Goal: Entertainment & Leisure: Browse casually

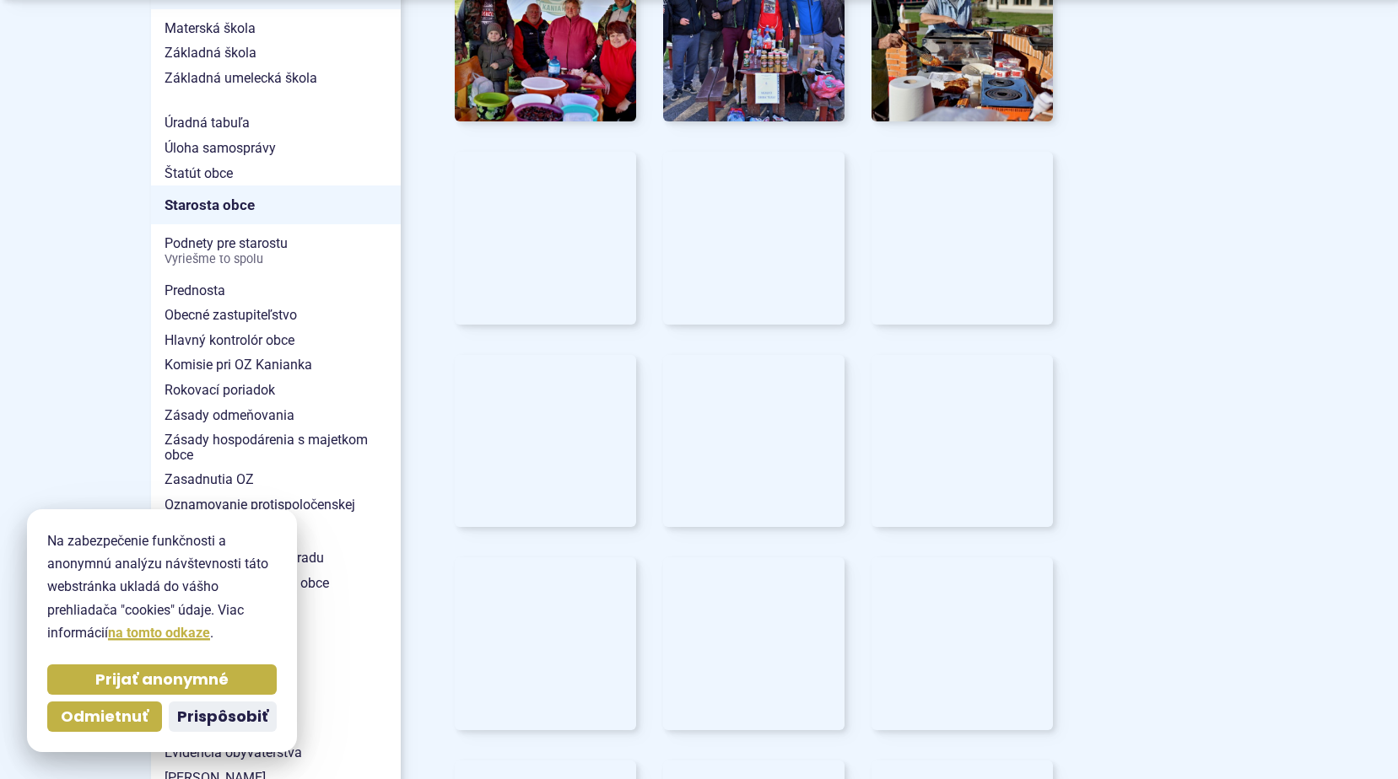
scroll to position [1043, 0]
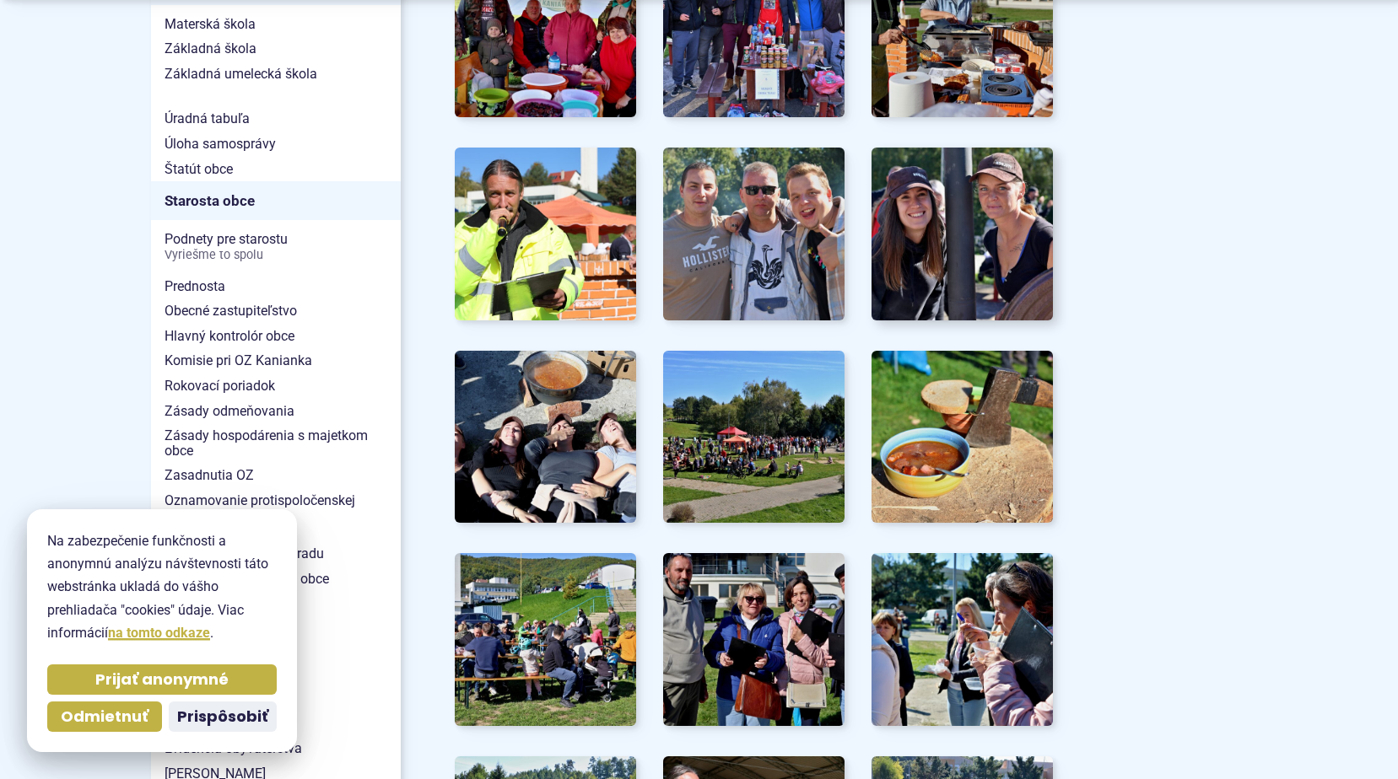
click at [955, 243] on img at bounding box center [962, 234] width 200 height 190
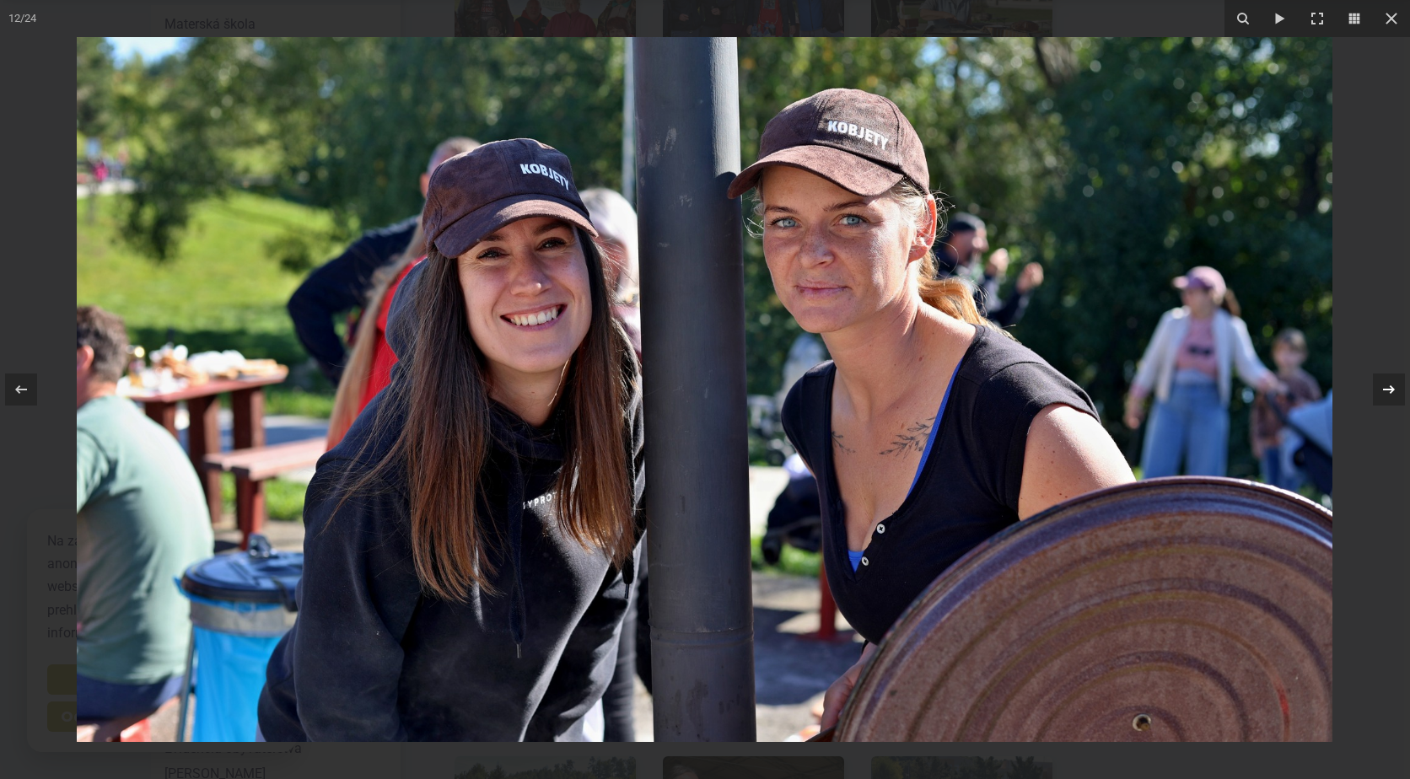
click at [1397, 385] on icon at bounding box center [1389, 390] width 20 height 20
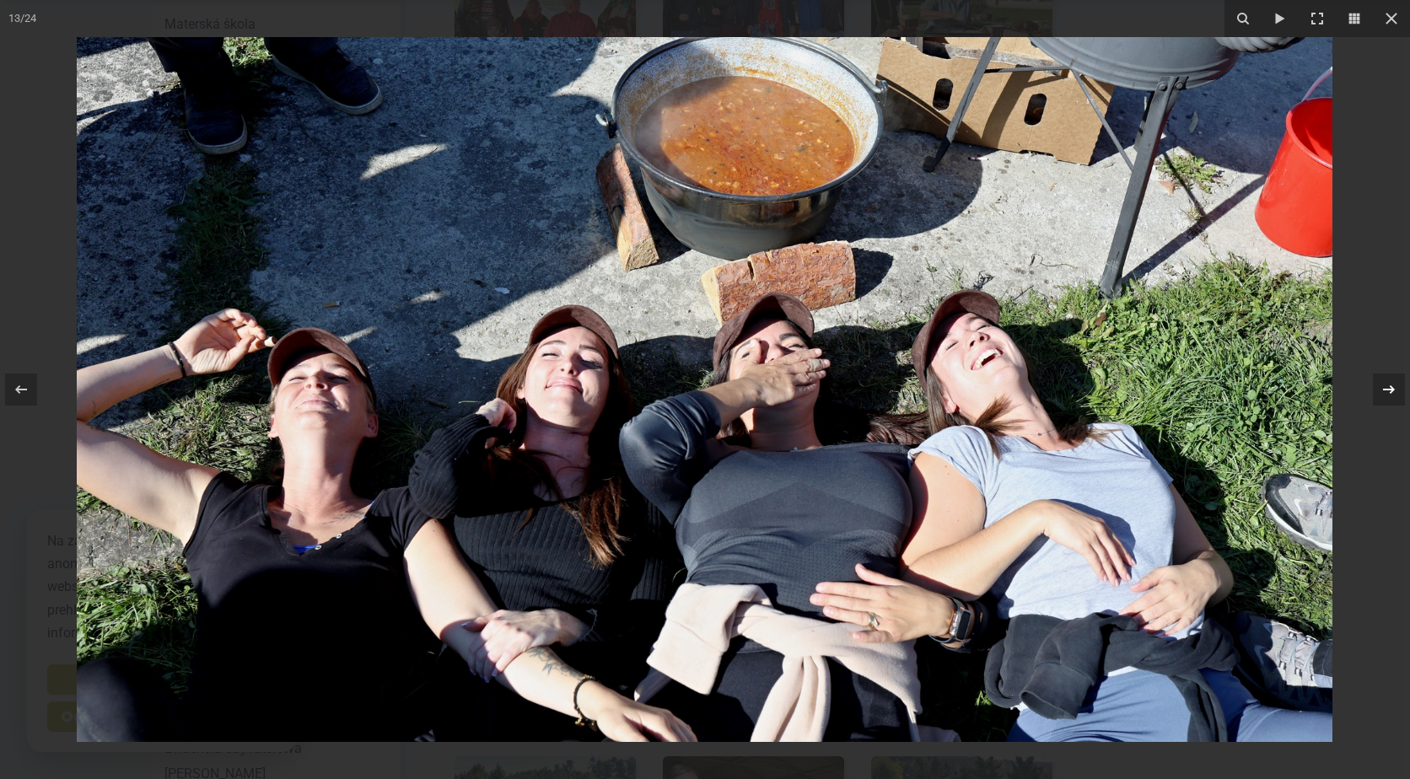
click at [1395, 399] on icon at bounding box center [1389, 390] width 20 height 20
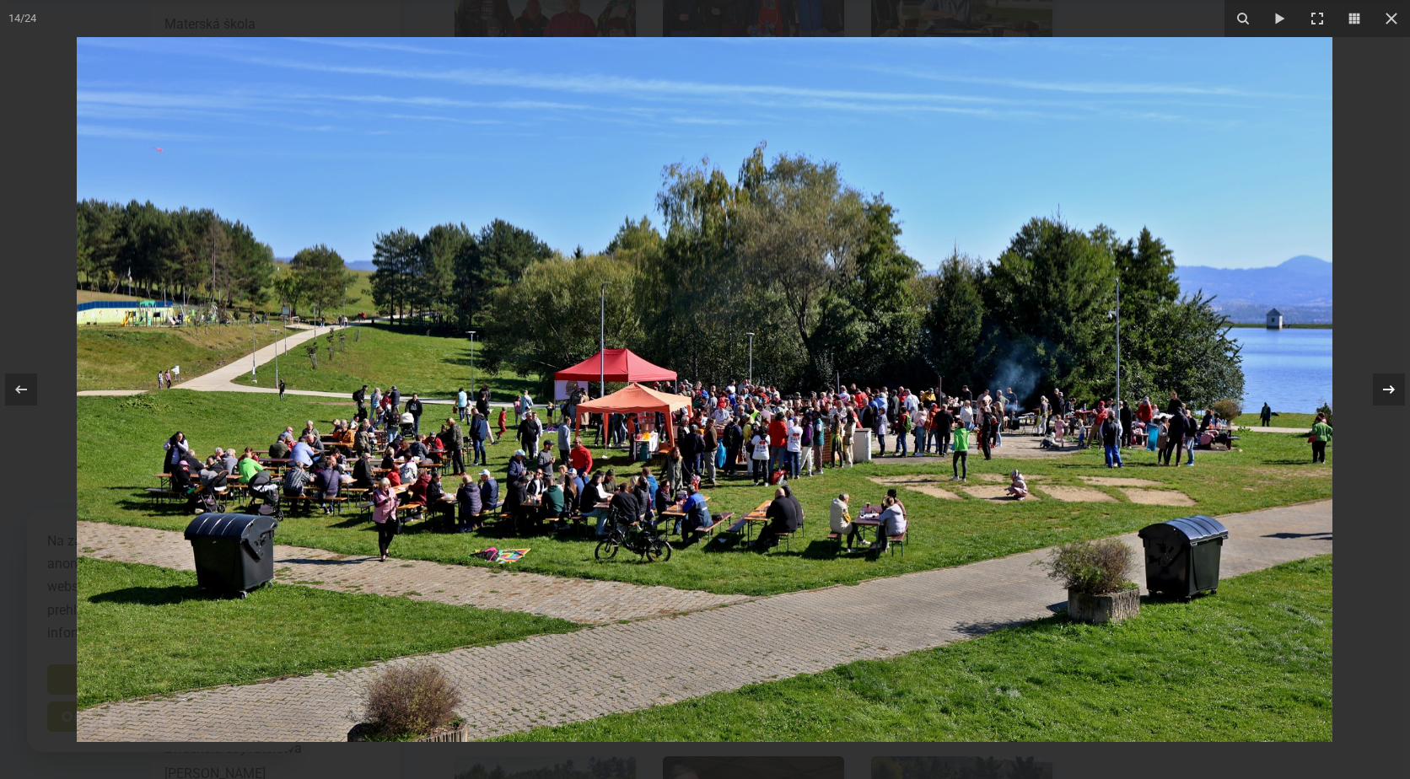
click at [1395, 399] on div "14 / 24" at bounding box center [705, 389] width 1410 height 779
click at [1392, 390] on icon at bounding box center [1389, 389] width 12 height 8
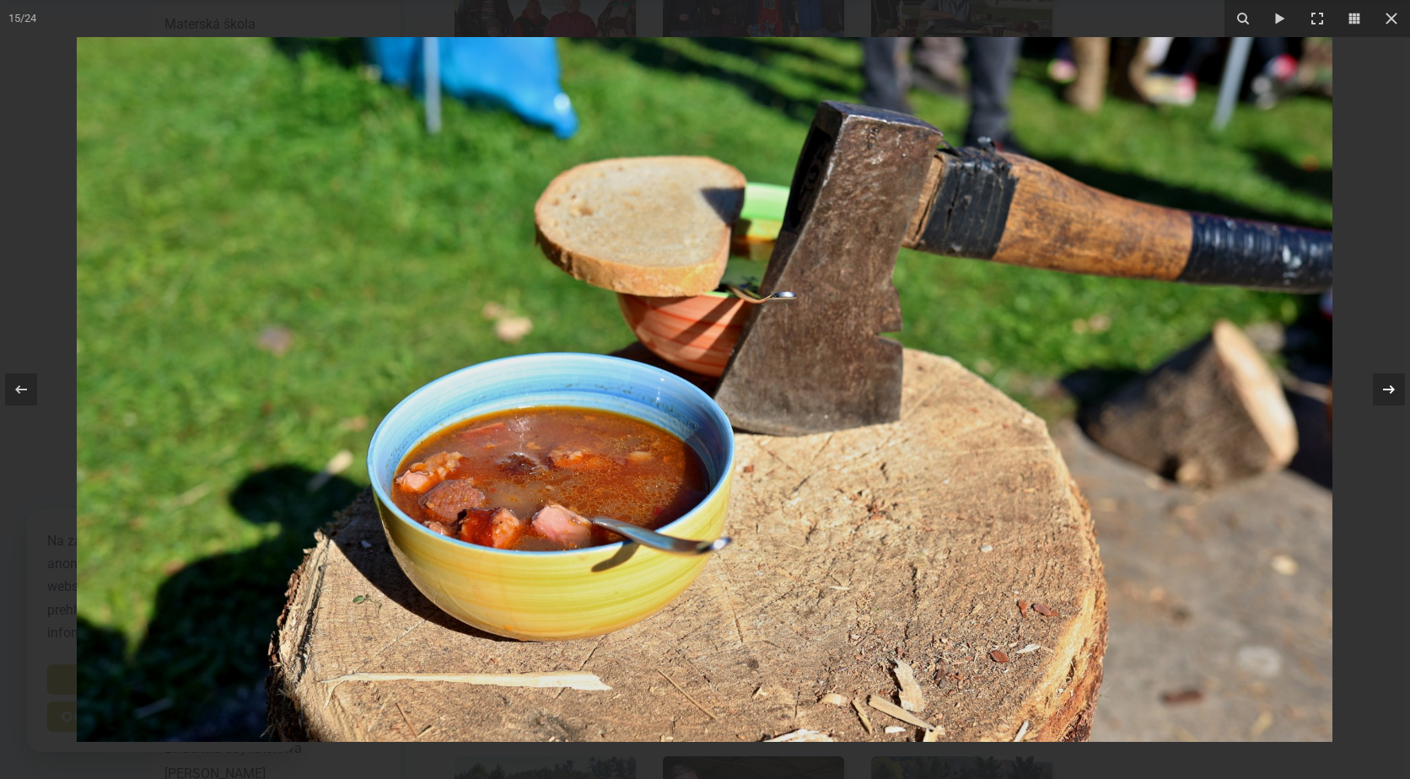
click at [1392, 390] on div "15 / 24" at bounding box center [705, 389] width 1410 height 779
click at [1389, 394] on icon at bounding box center [1389, 390] width 20 height 20
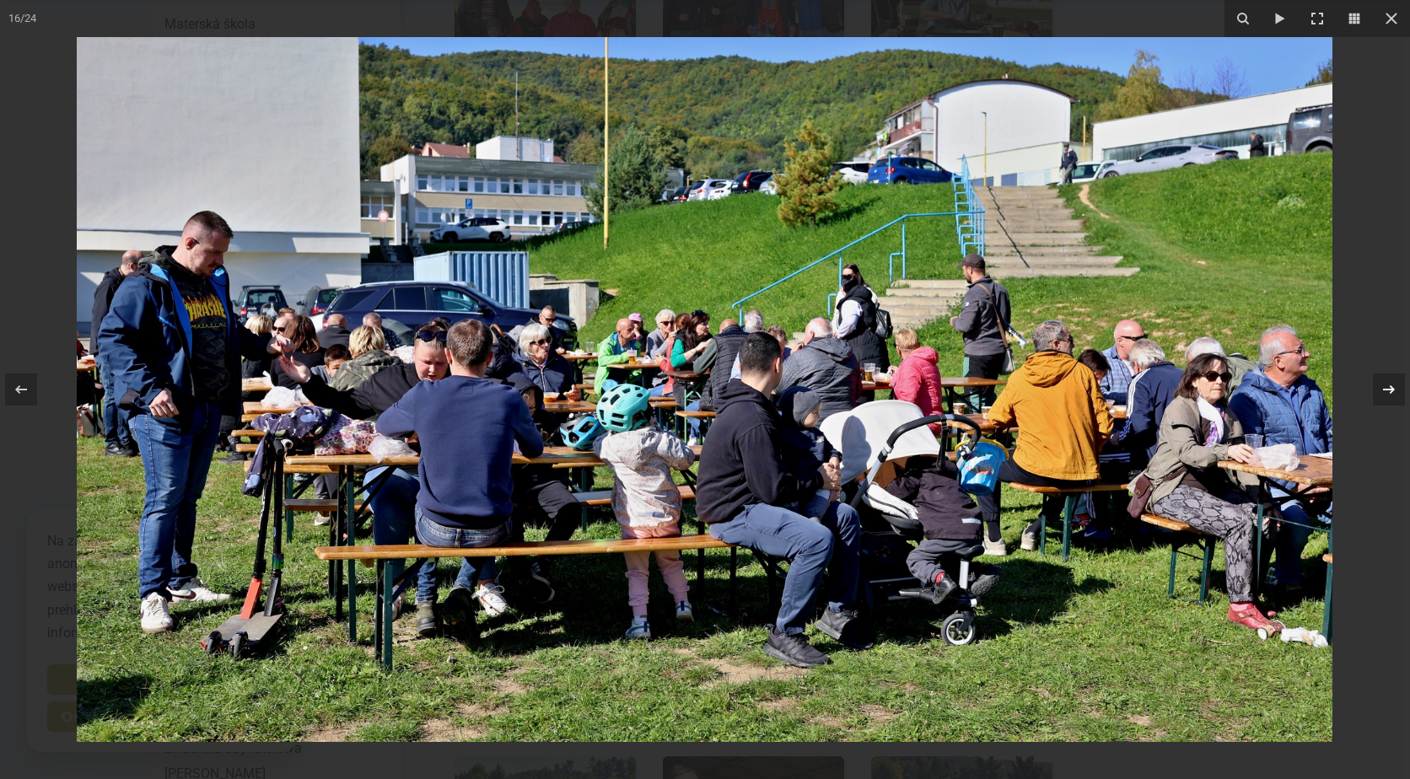
click at [1389, 394] on div "16 / 24" at bounding box center [705, 389] width 1410 height 779
click at [1389, 394] on icon at bounding box center [1389, 390] width 20 height 20
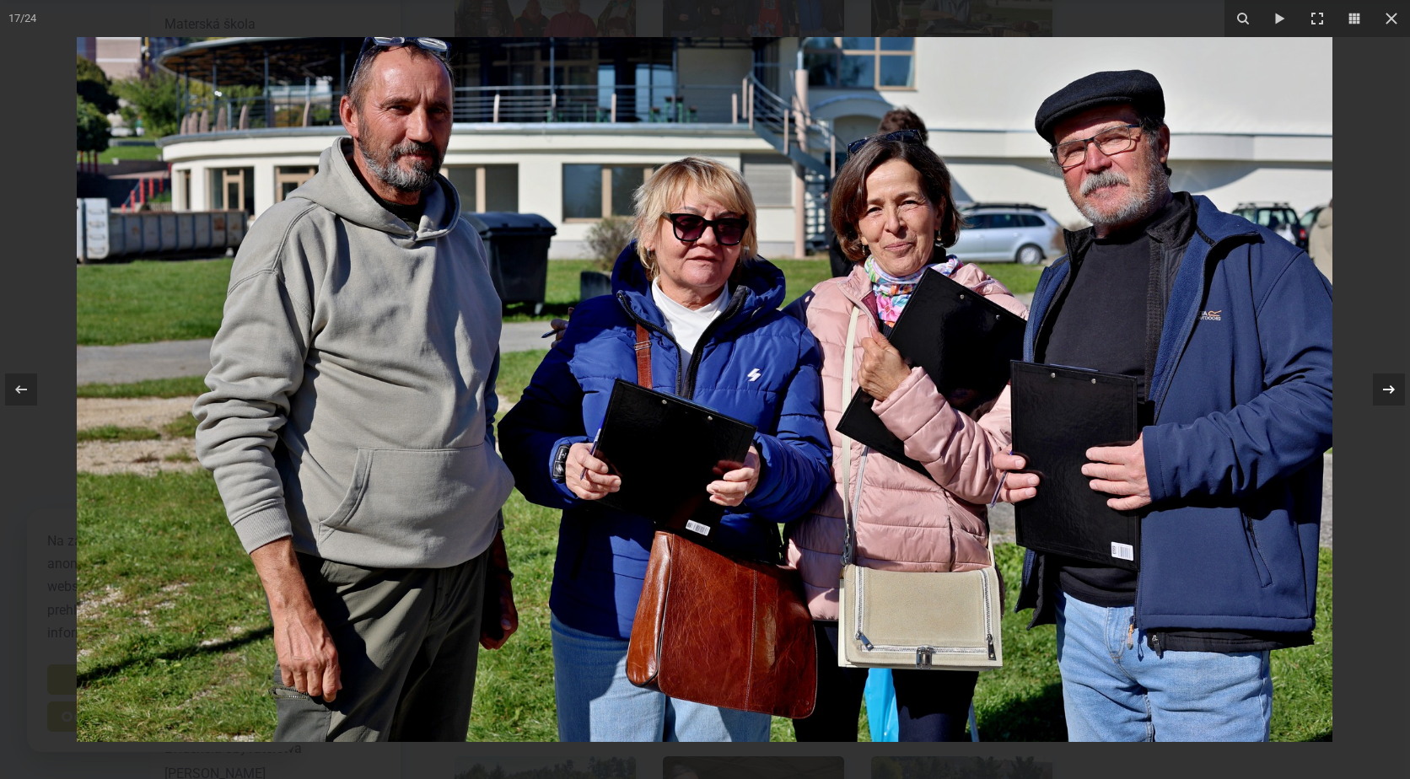
click at [1389, 394] on div "17 / 24" at bounding box center [705, 389] width 1410 height 779
click at [1389, 394] on icon at bounding box center [1389, 390] width 20 height 20
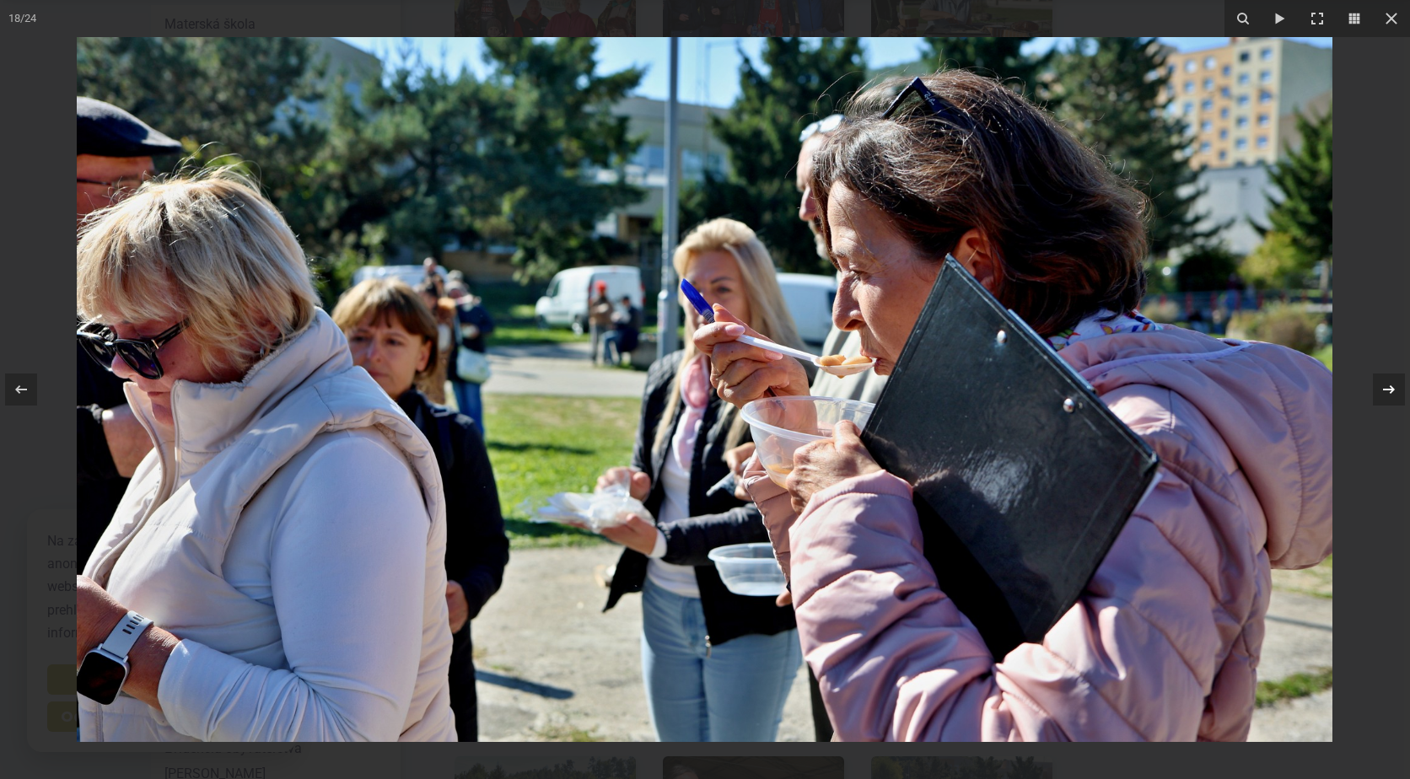
click at [1389, 394] on icon at bounding box center [1389, 390] width 20 height 20
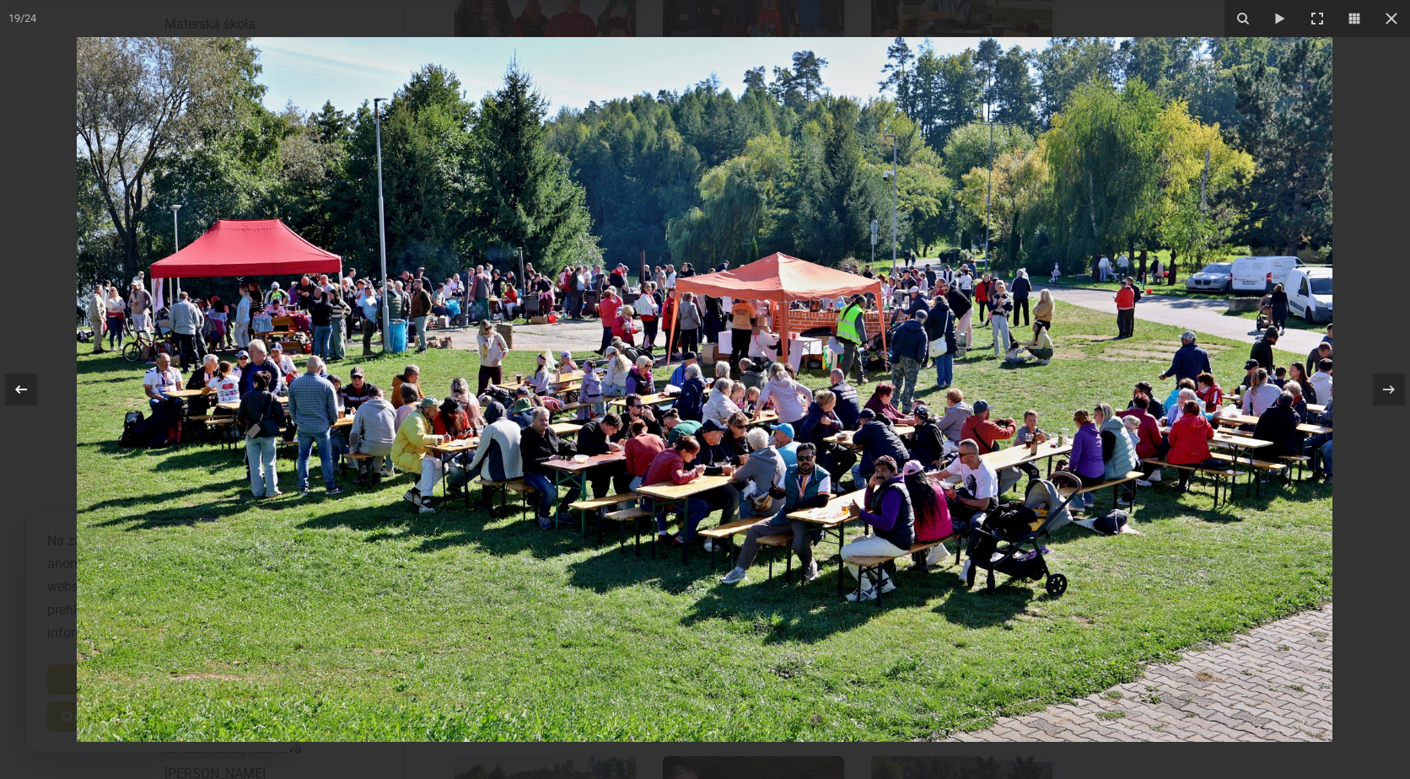
click at [20, 385] on icon at bounding box center [21, 390] width 20 height 20
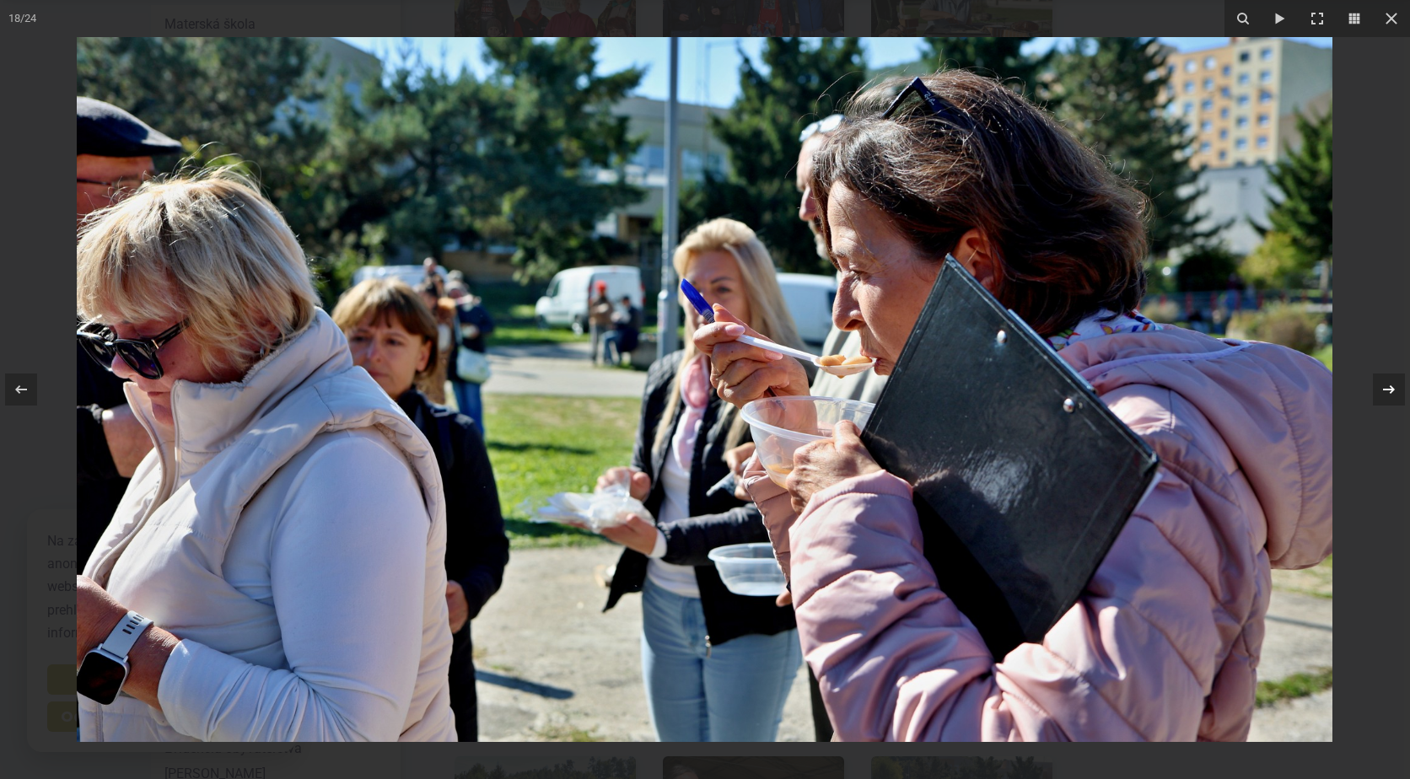
click at [1384, 385] on icon at bounding box center [1389, 390] width 20 height 20
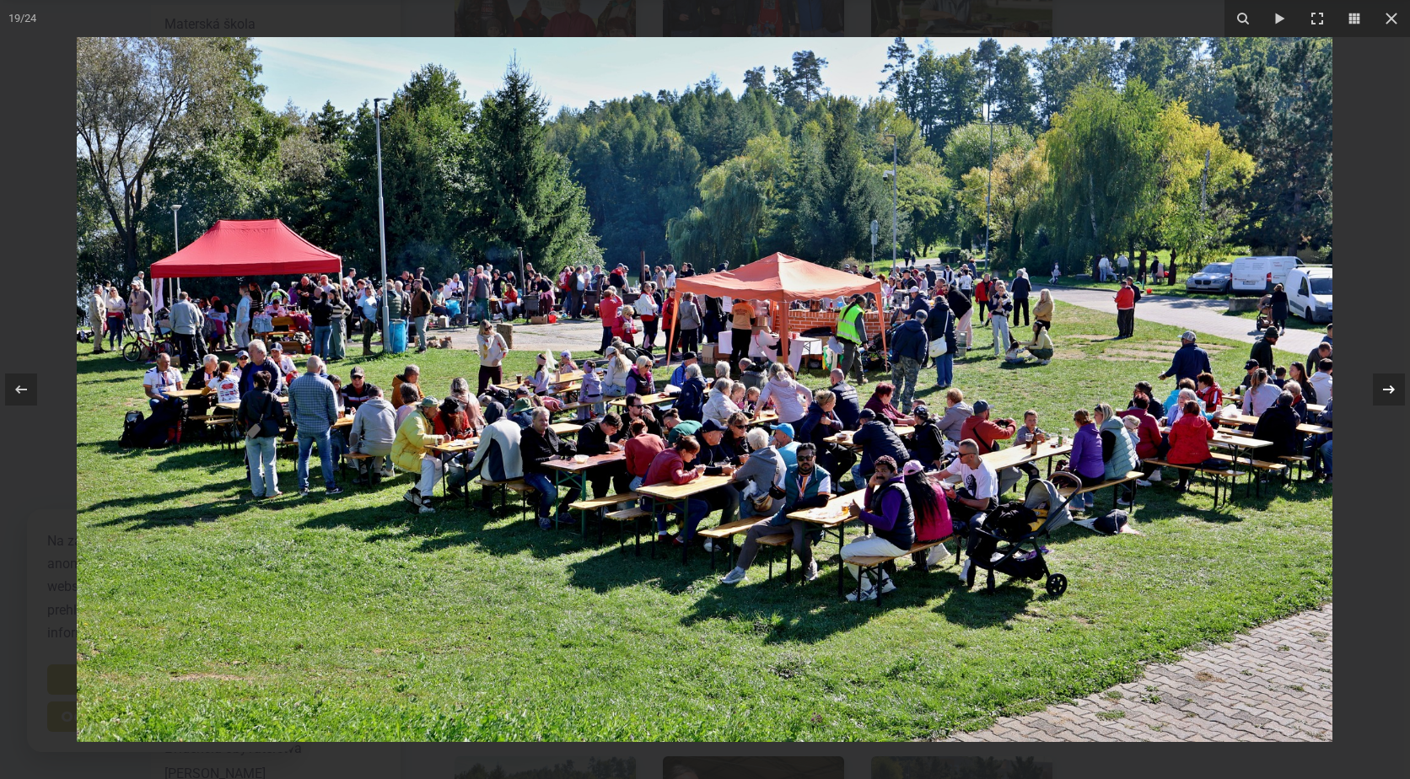
click at [1388, 396] on icon at bounding box center [1389, 390] width 20 height 20
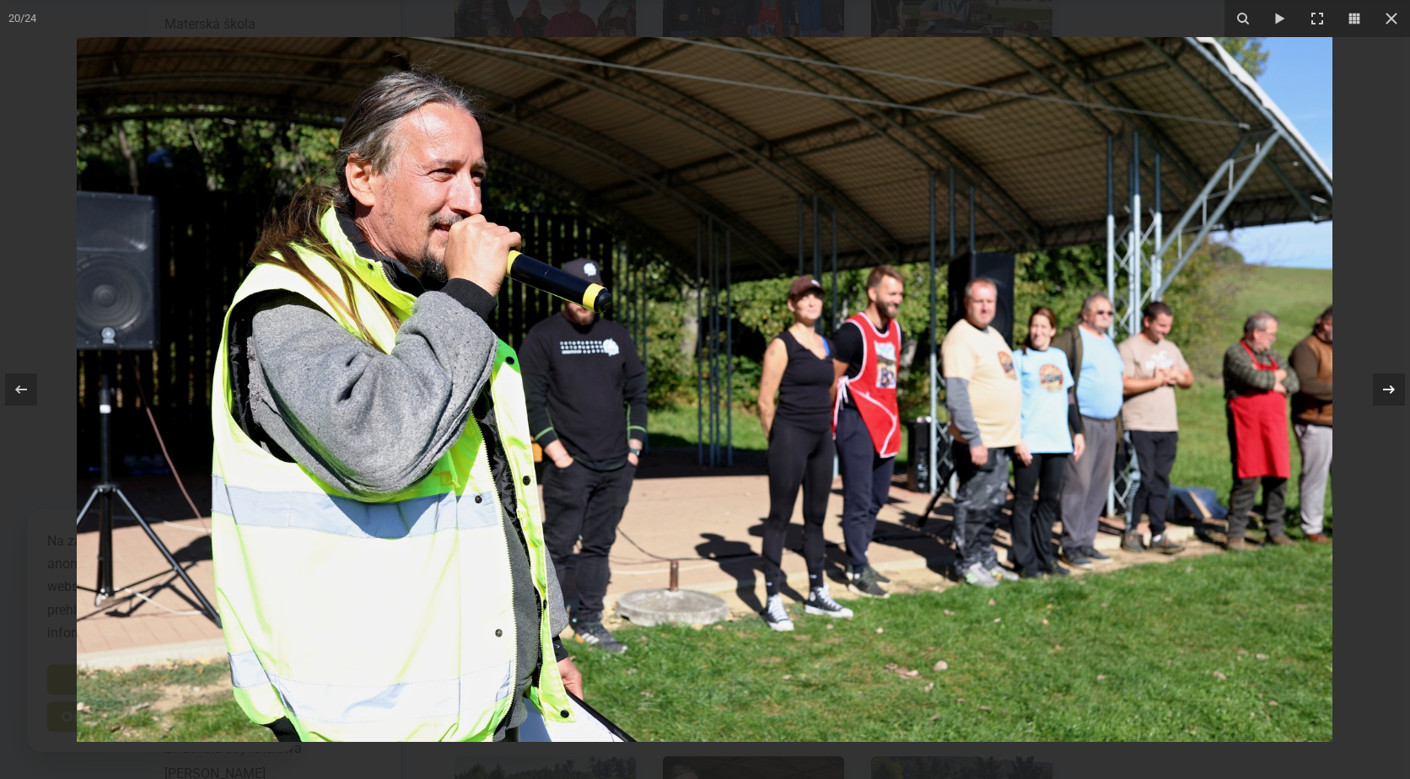
click at [1388, 396] on icon at bounding box center [1389, 390] width 20 height 20
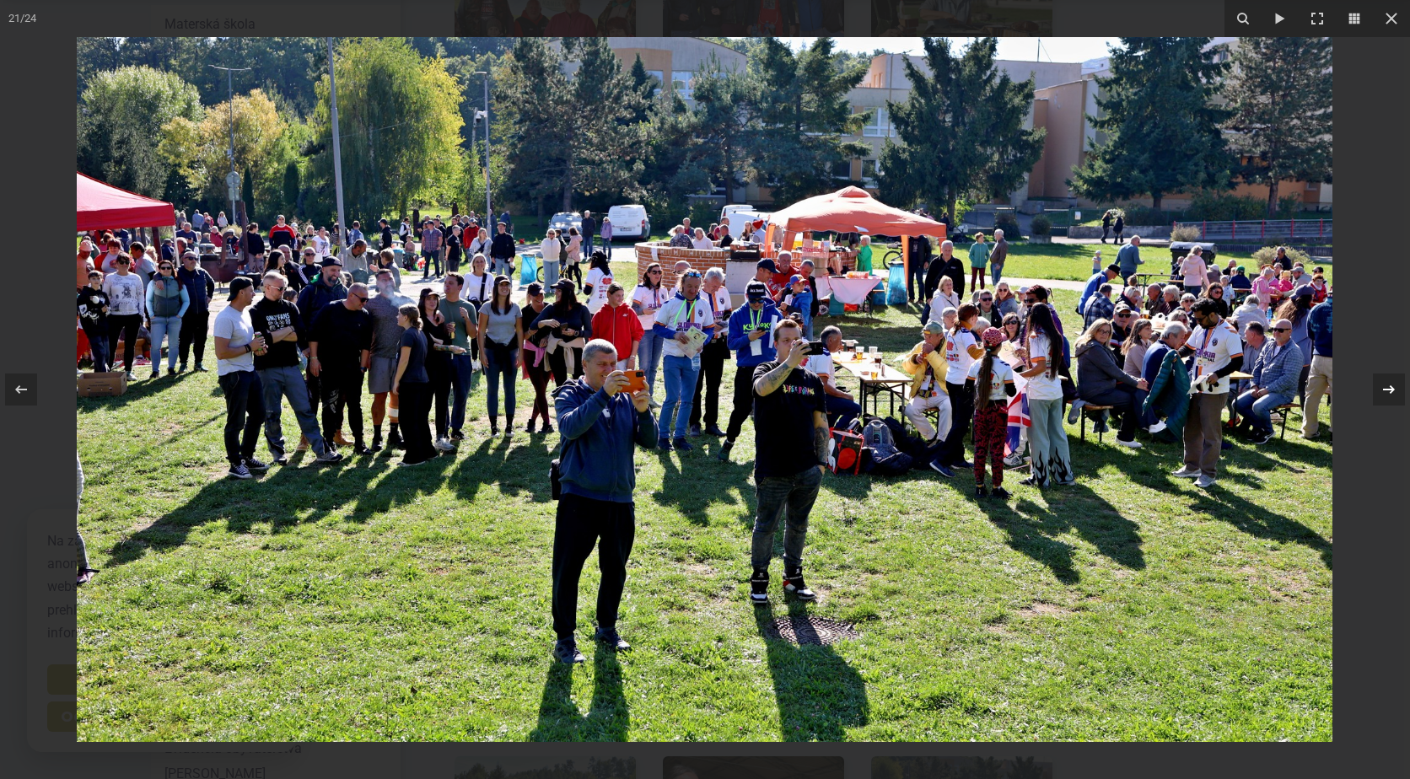
click at [1397, 392] on div at bounding box center [1389, 390] width 32 height 32
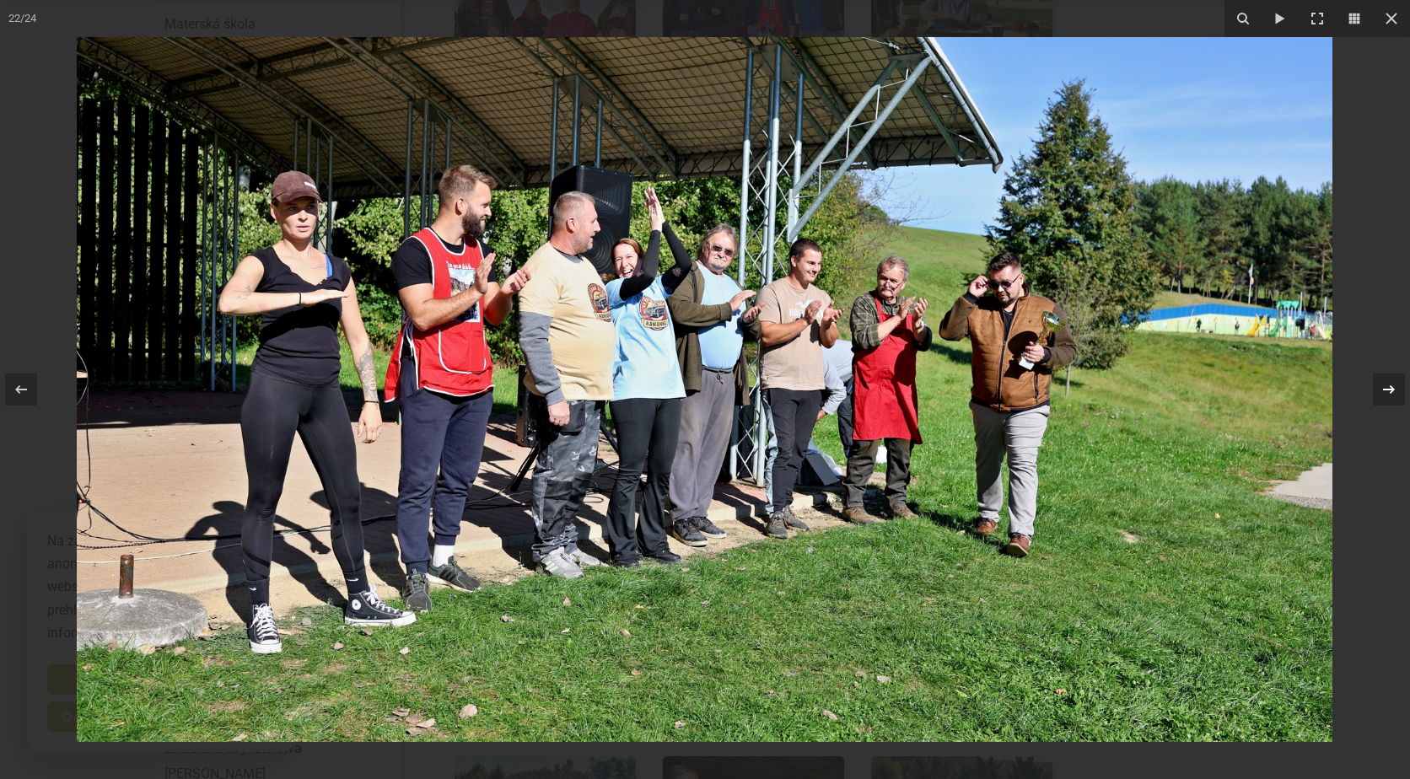
click at [1392, 393] on icon at bounding box center [1389, 389] width 12 height 8
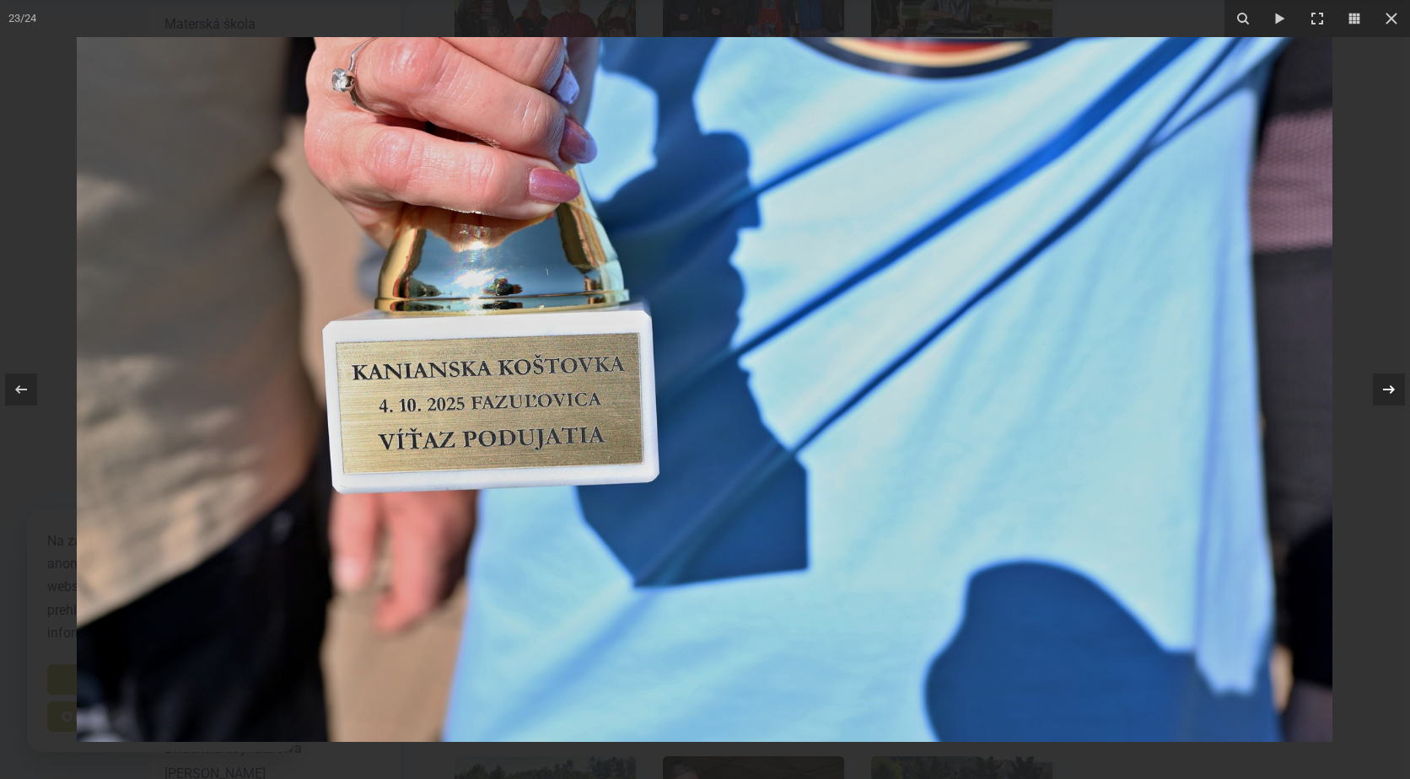
click at [1392, 393] on icon at bounding box center [1389, 389] width 12 height 8
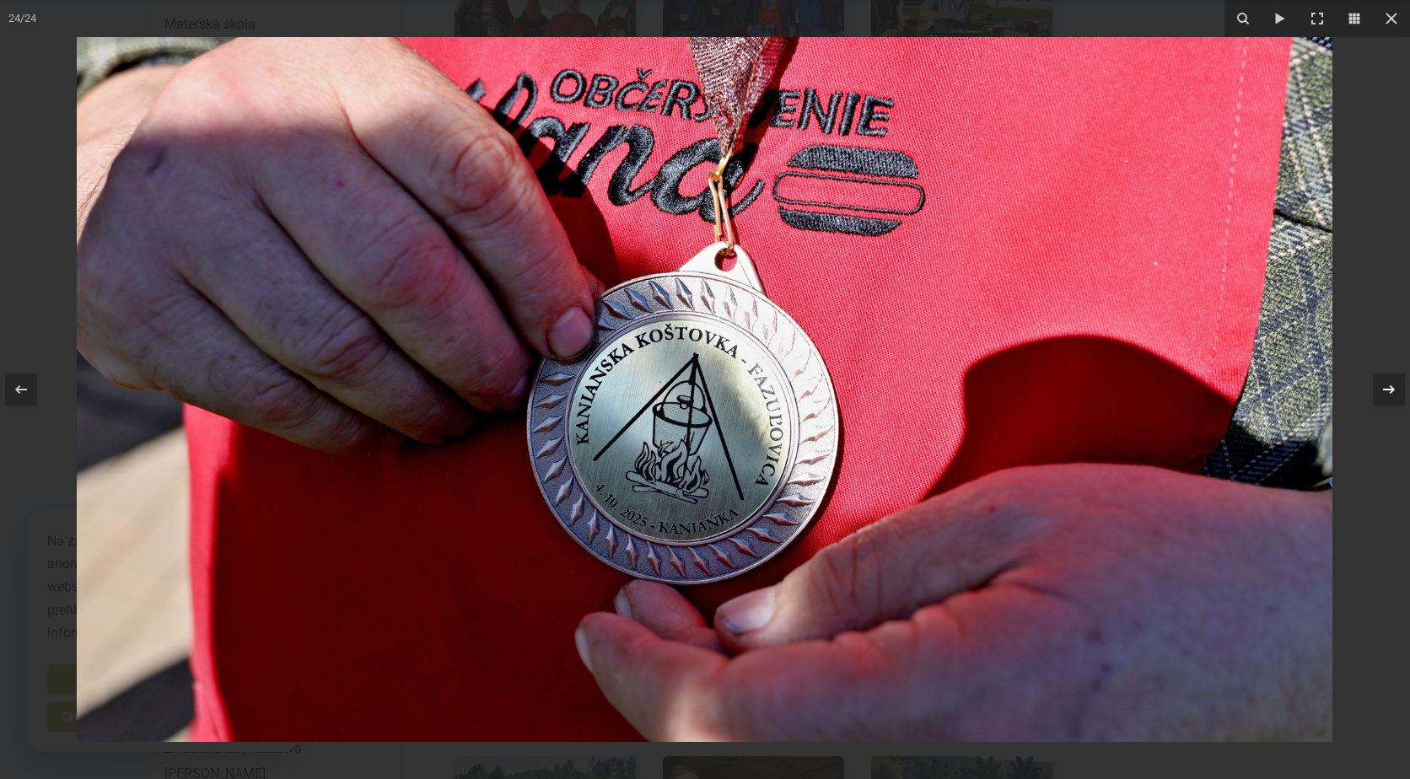
click at [1392, 393] on icon at bounding box center [1389, 389] width 12 height 8
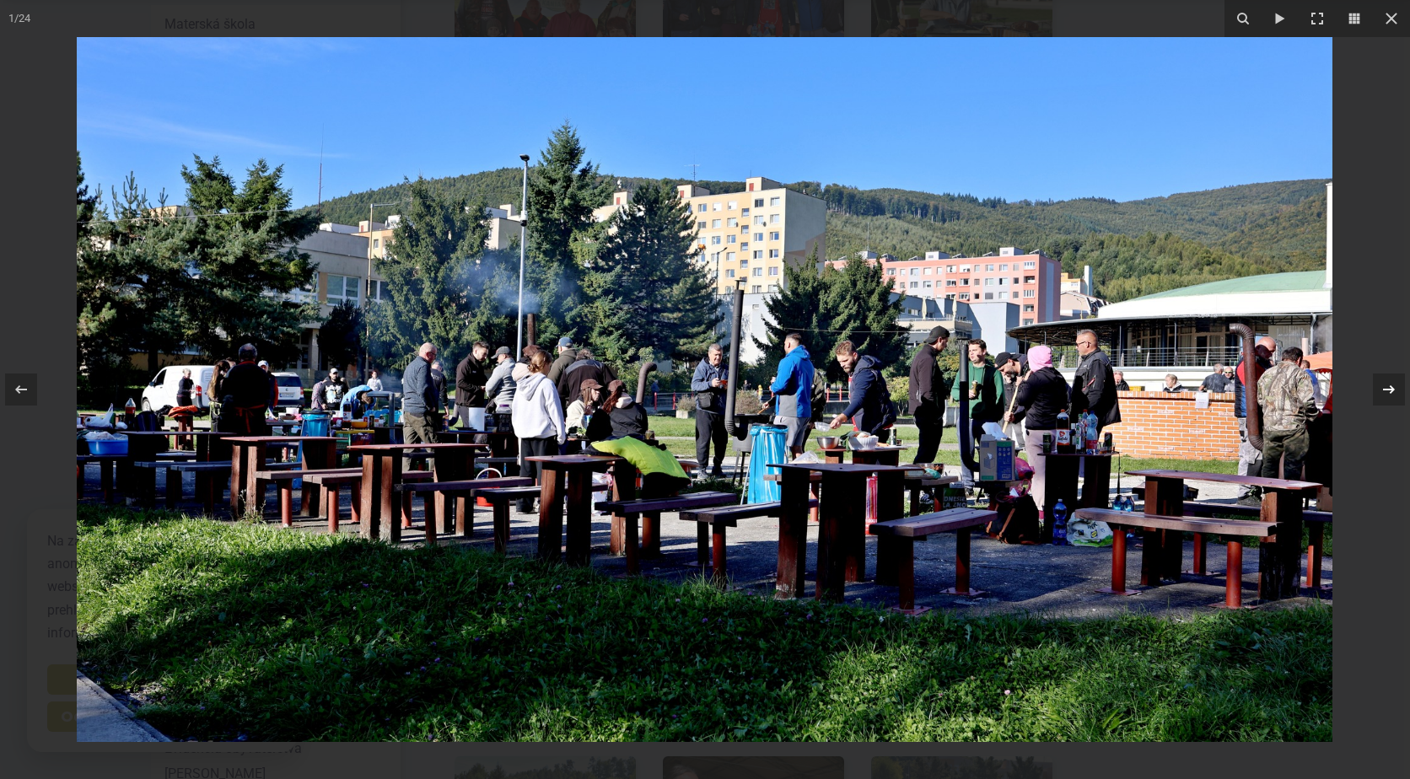
click at [1392, 393] on icon at bounding box center [1389, 389] width 12 height 8
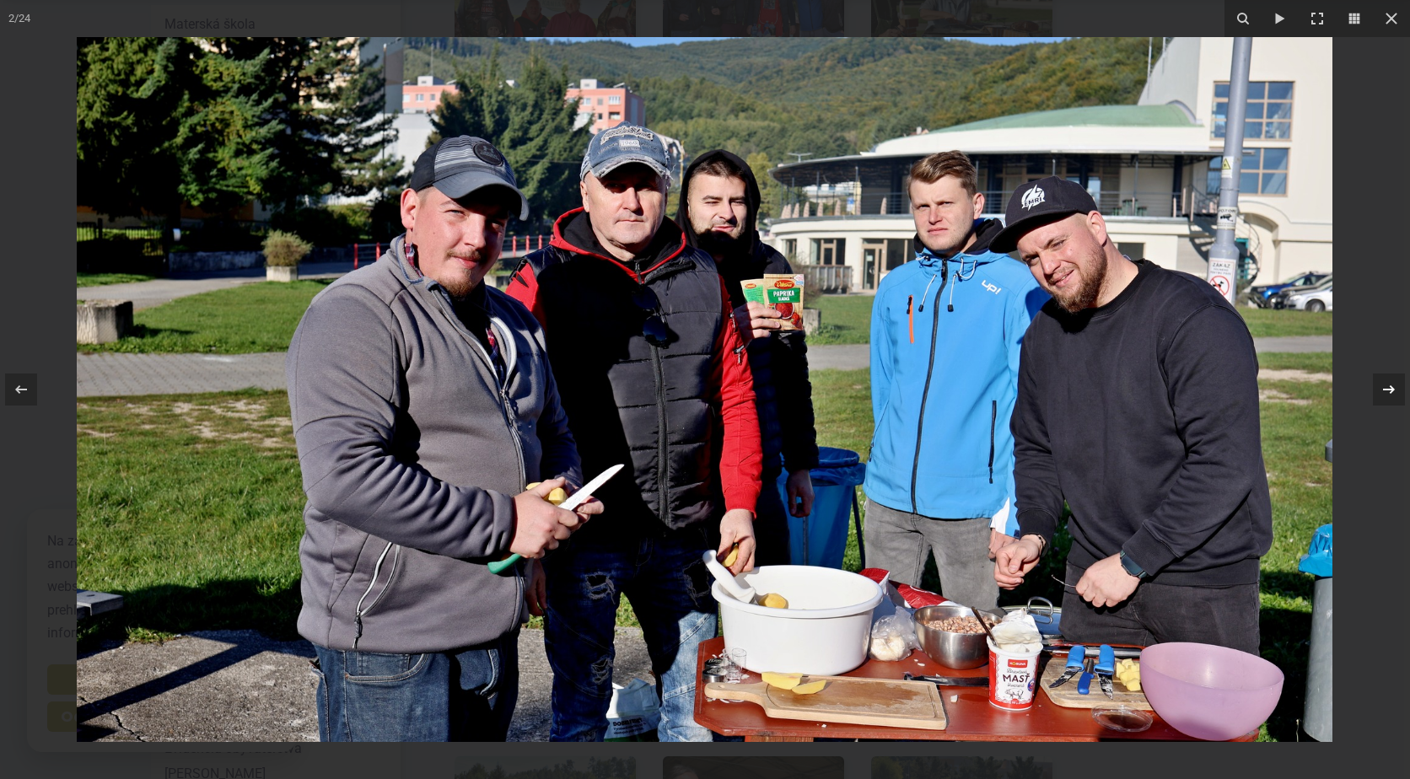
click at [1392, 393] on icon at bounding box center [1389, 389] width 12 height 8
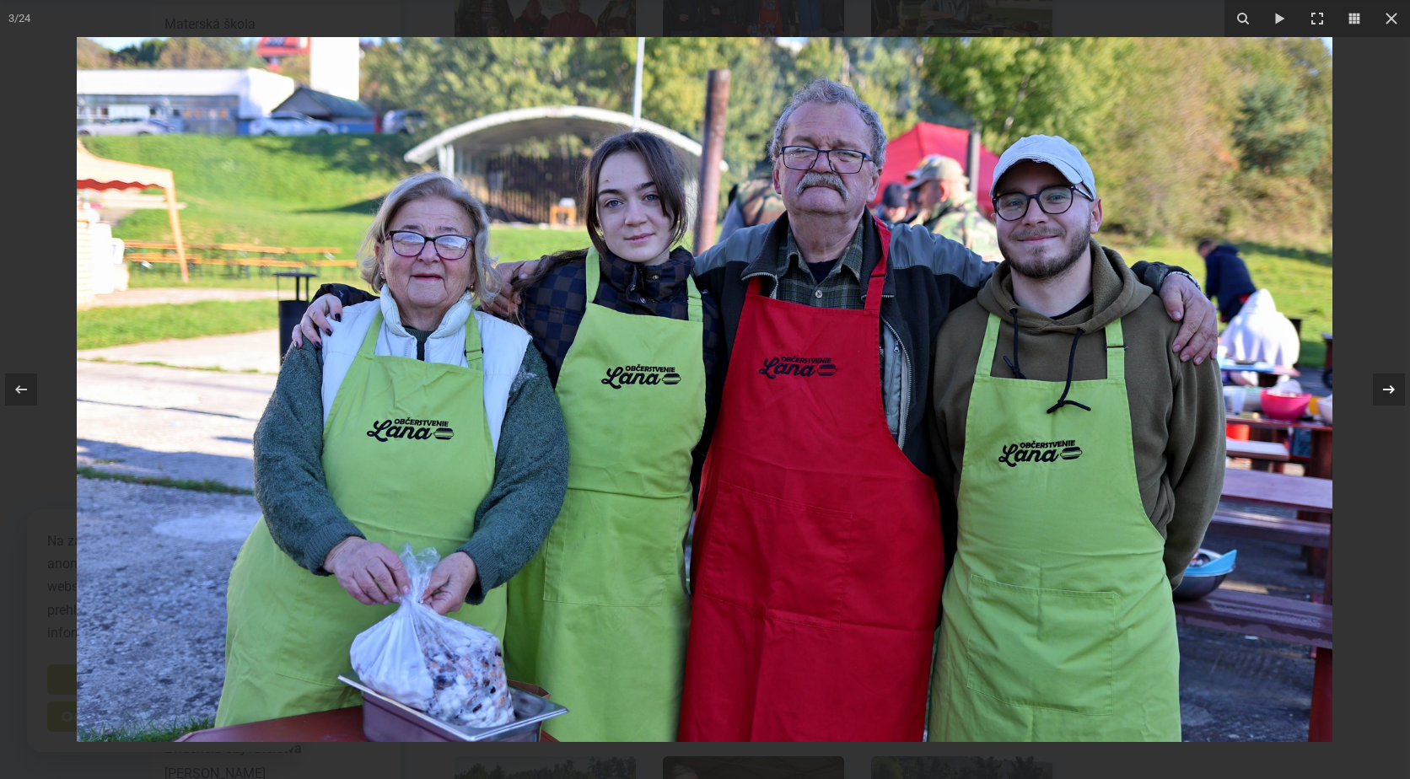
click at [1392, 393] on icon at bounding box center [1389, 389] width 12 height 8
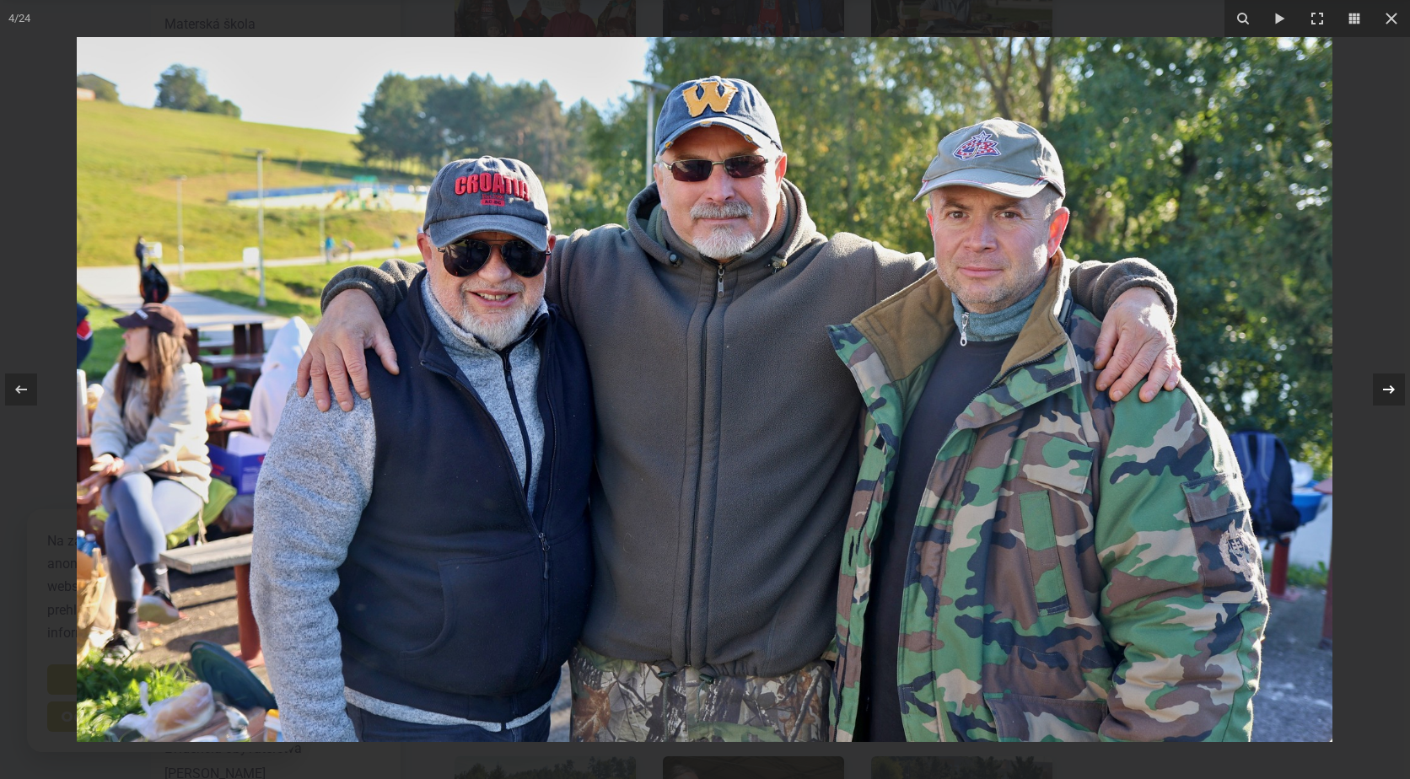
click at [1392, 393] on icon at bounding box center [1389, 389] width 12 height 8
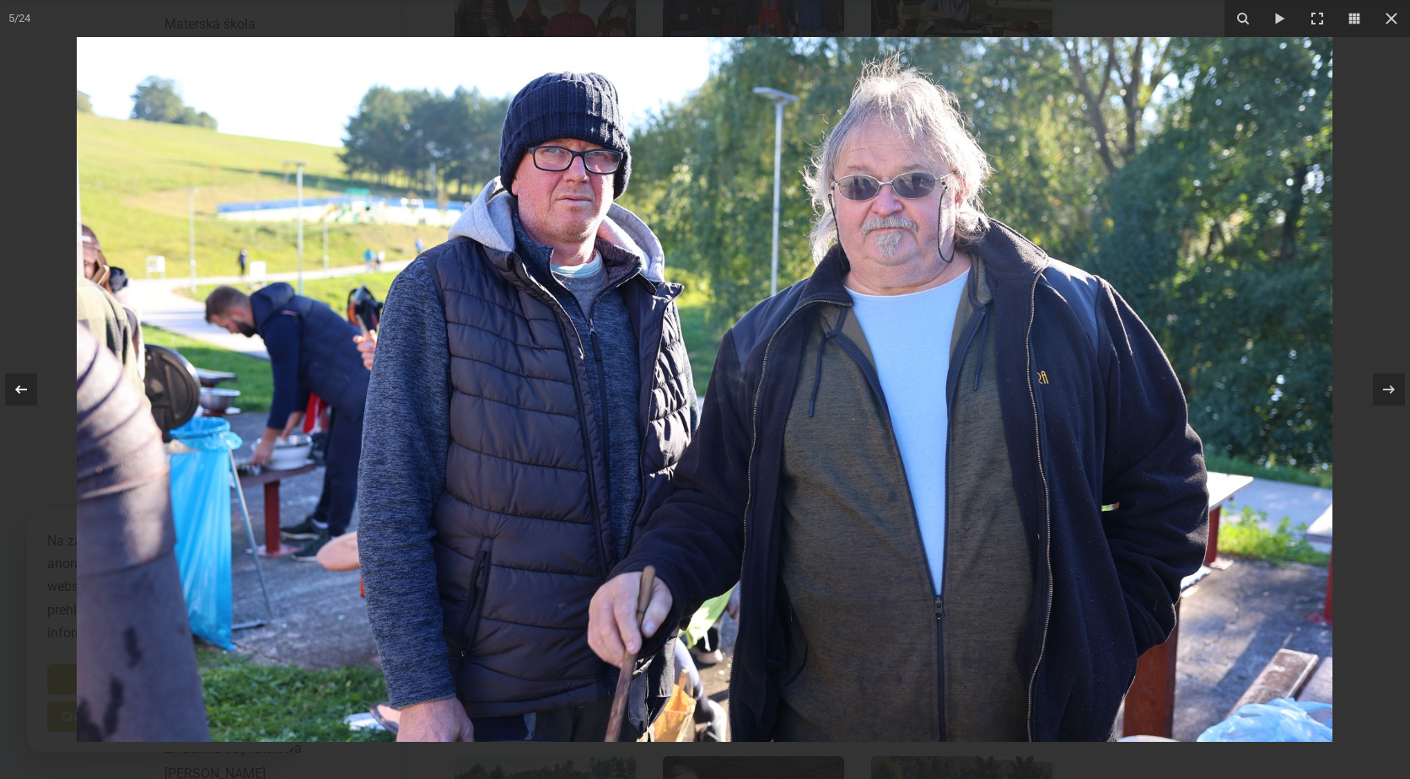
click at [18, 395] on icon at bounding box center [21, 390] width 20 height 20
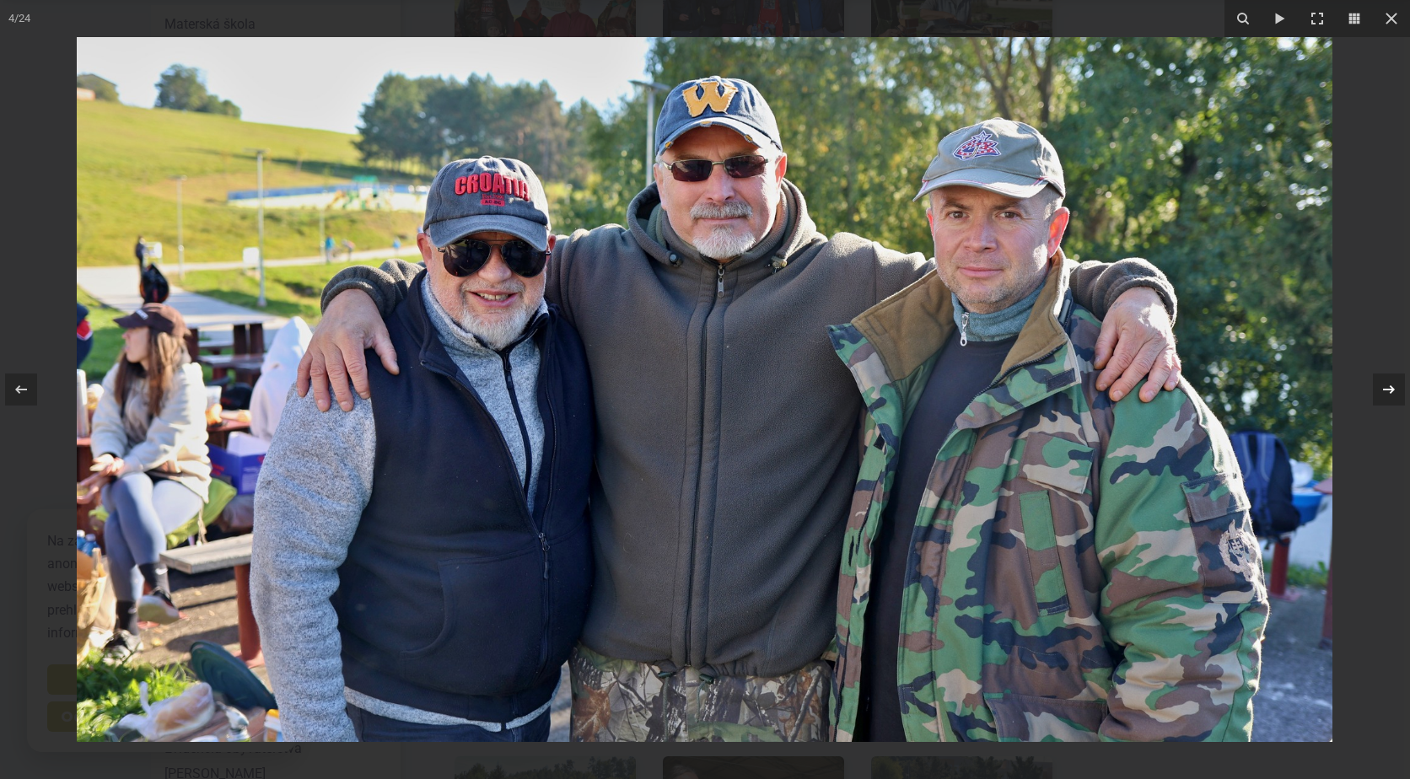
click at [1389, 390] on icon at bounding box center [1389, 389] width 12 height 8
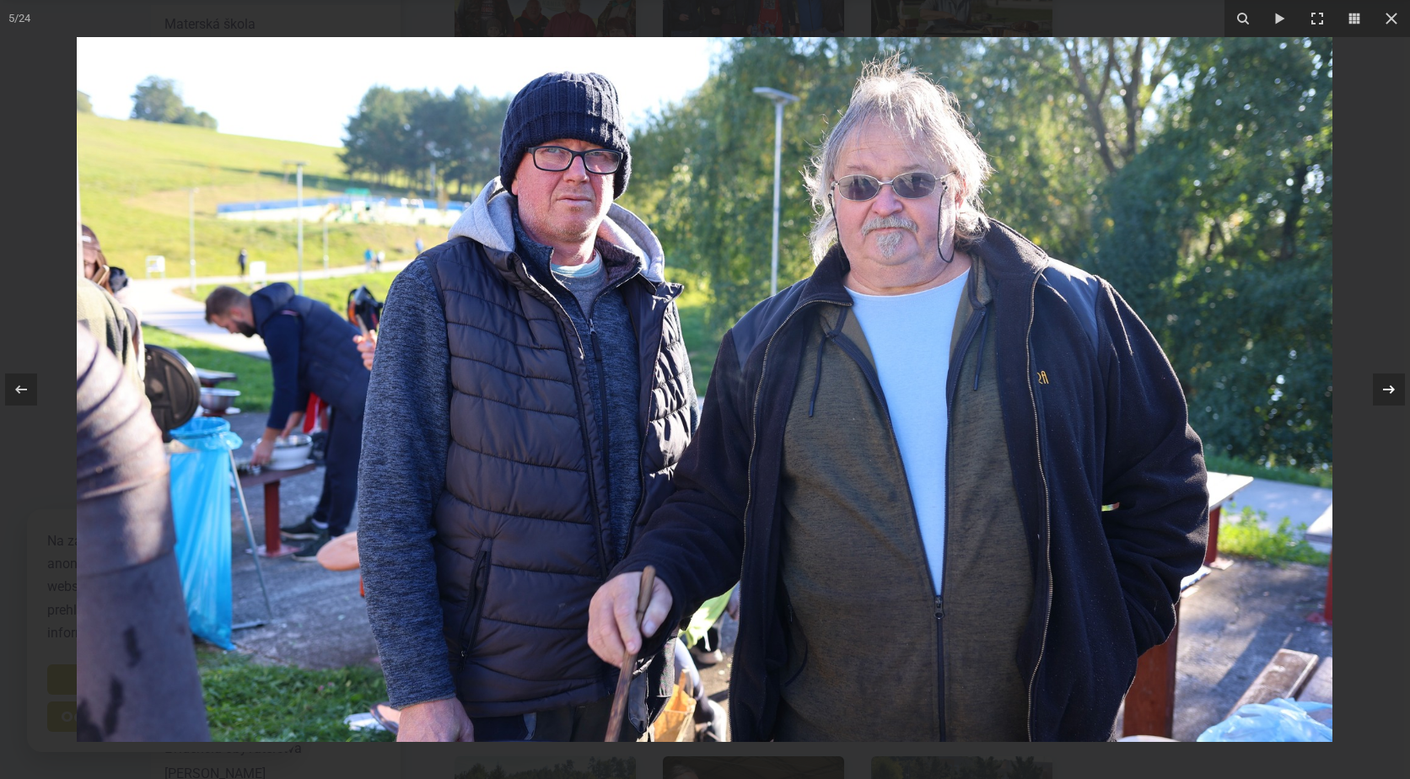
click at [1389, 390] on icon at bounding box center [1389, 389] width 12 height 8
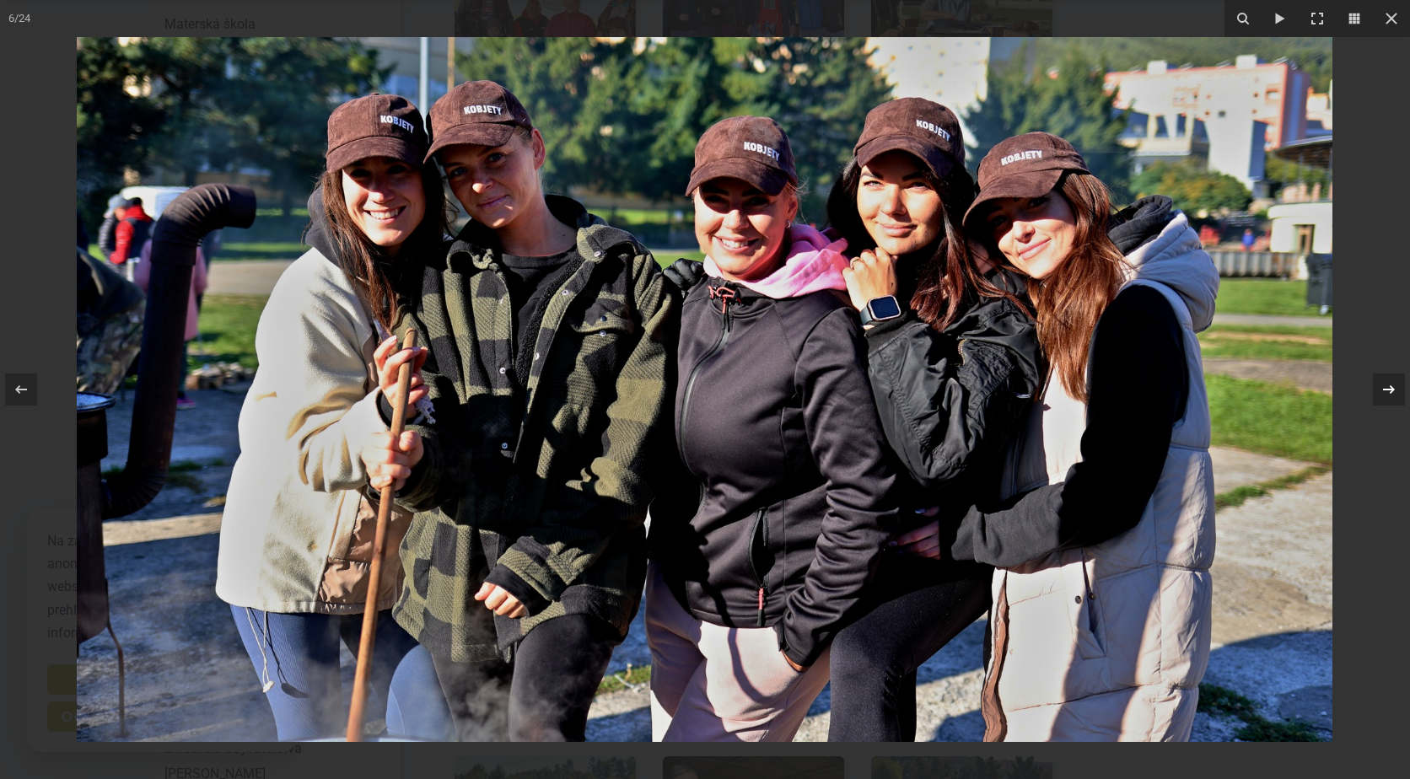
click at [1388, 390] on icon at bounding box center [1389, 389] width 12 height 8
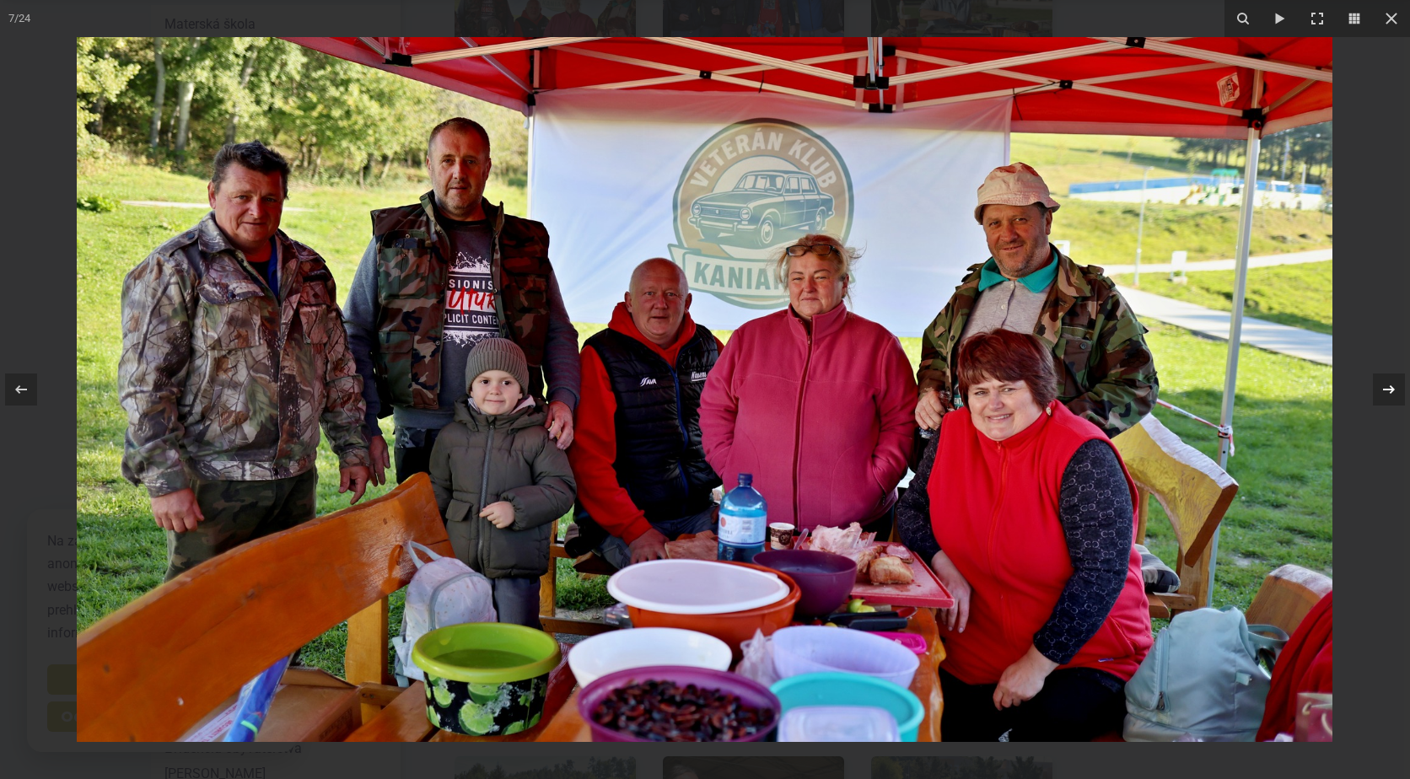
click at [1388, 390] on icon at bounding box center [1389, 389] width 12 height 8
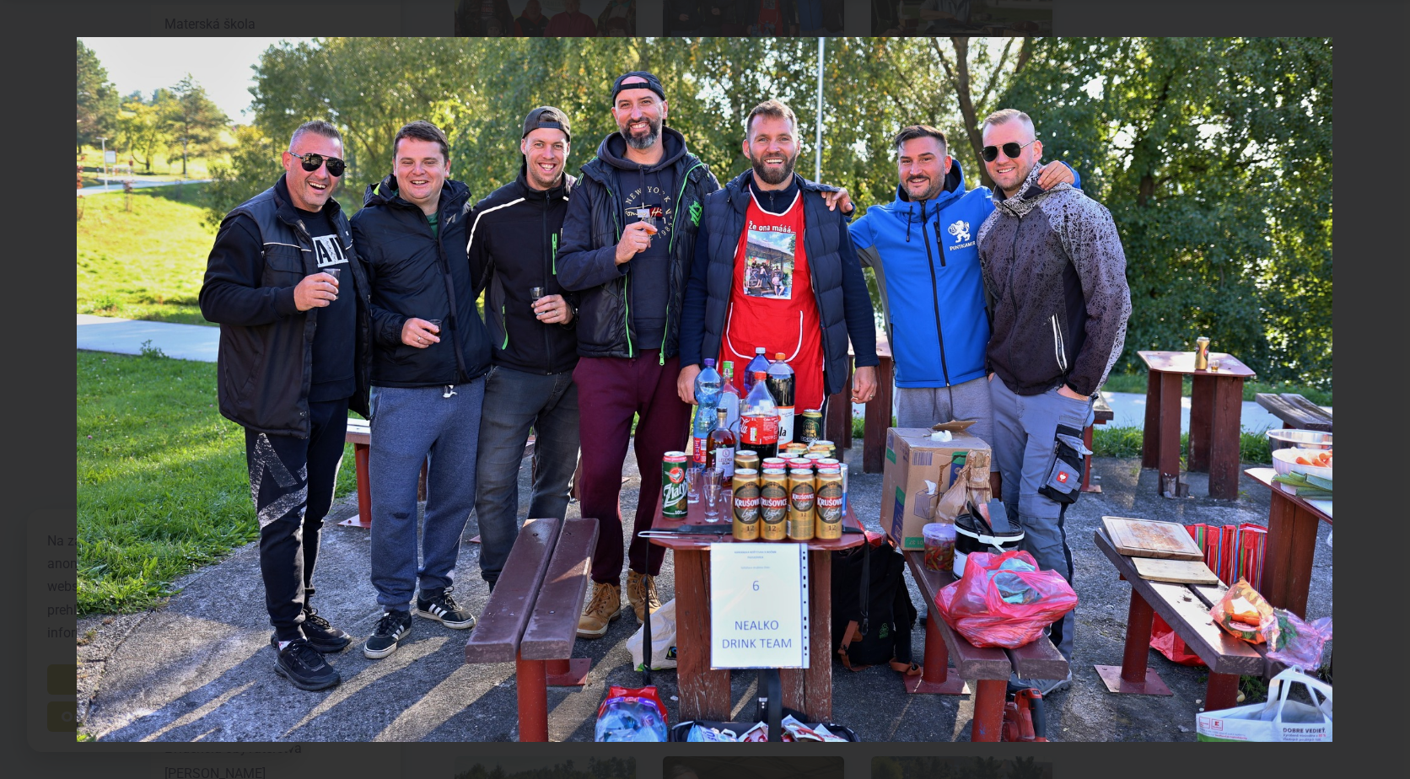
click at [1388, 390] on div "8 / 24" at bounding box center [705, 389] width 1410 height 779
click at [1388, 390] on icon at bounding box center [1389, 389] width 12 height 8
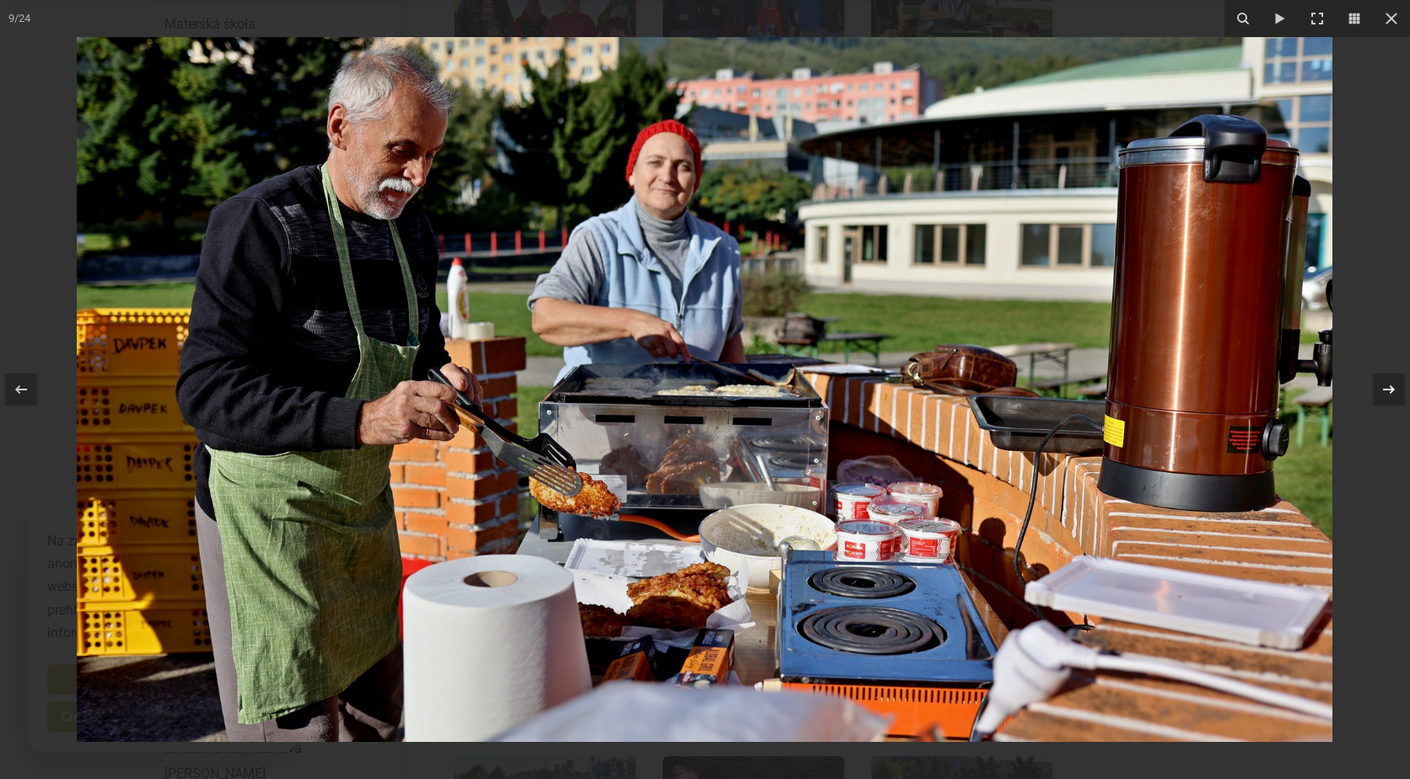
click at [1389, 381] on icon at bounding box center [1389, 390] width 20 height 20
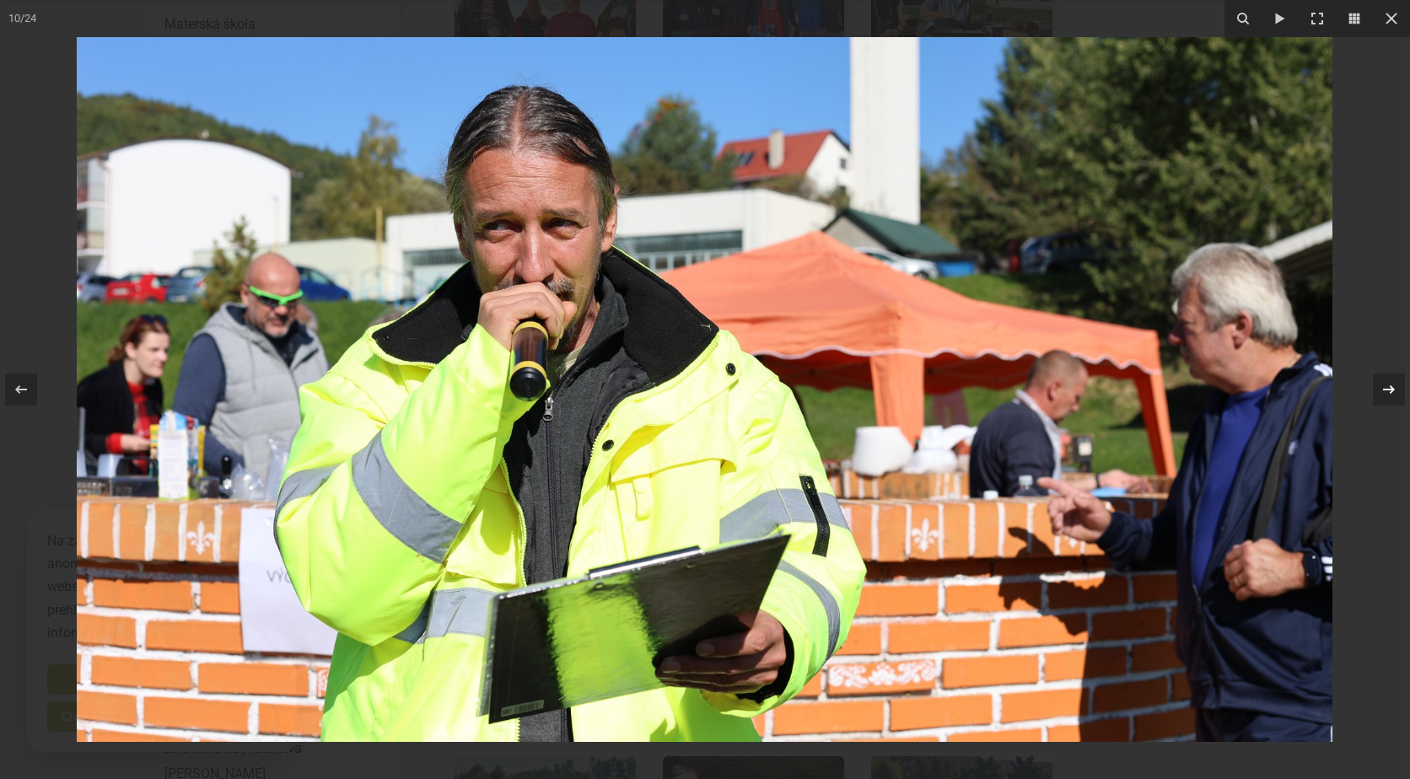
click at [1388, 383] on icon at bounding box center [1389, 390] width 20 height 20
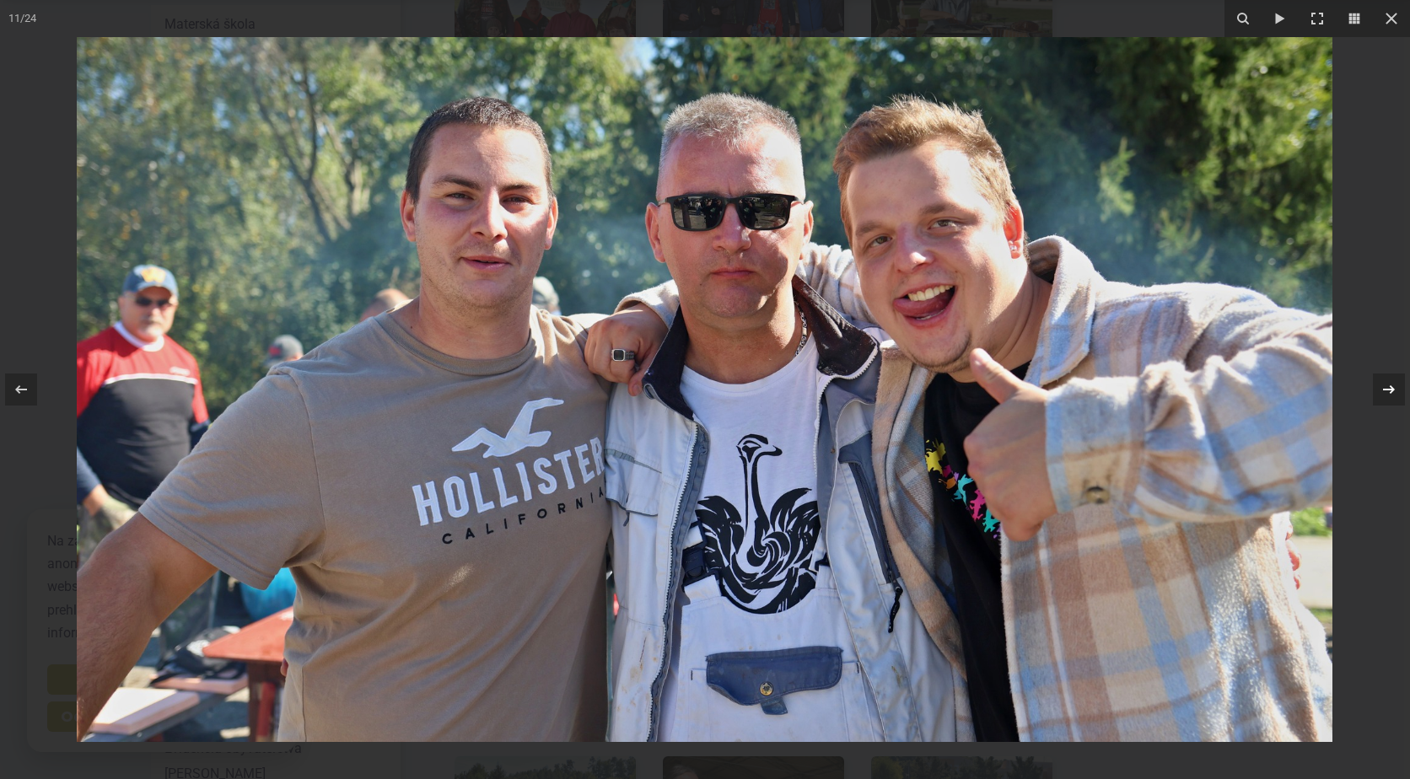
click at [1388, 383] on icon at bounding box center [1389, 390] width 20 height 20
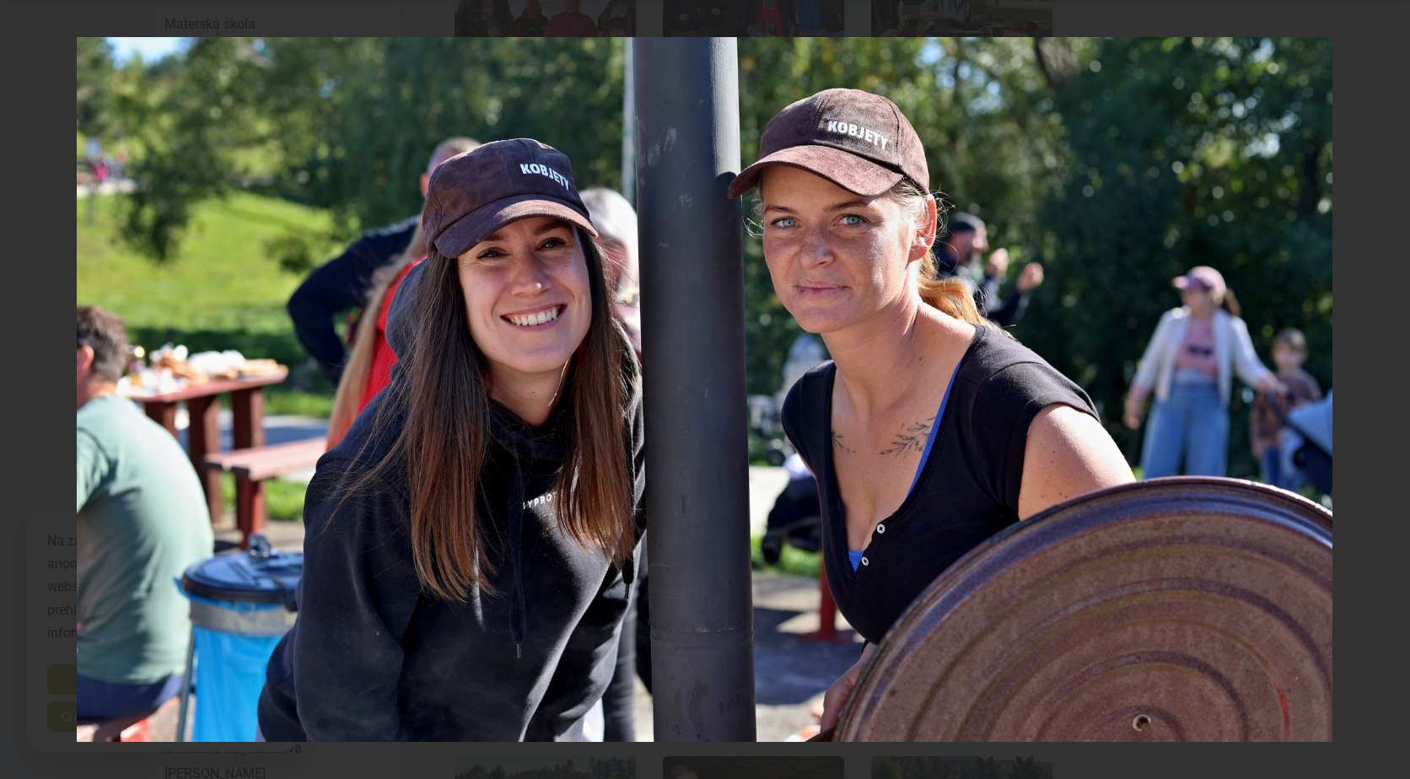
click at [1388, 383] on div "12 / 24" at bounding box center [705, 389] width 1410 height 779
click at [1385, 390] on icon at bounding box center [1389, 389] width 12 height 8
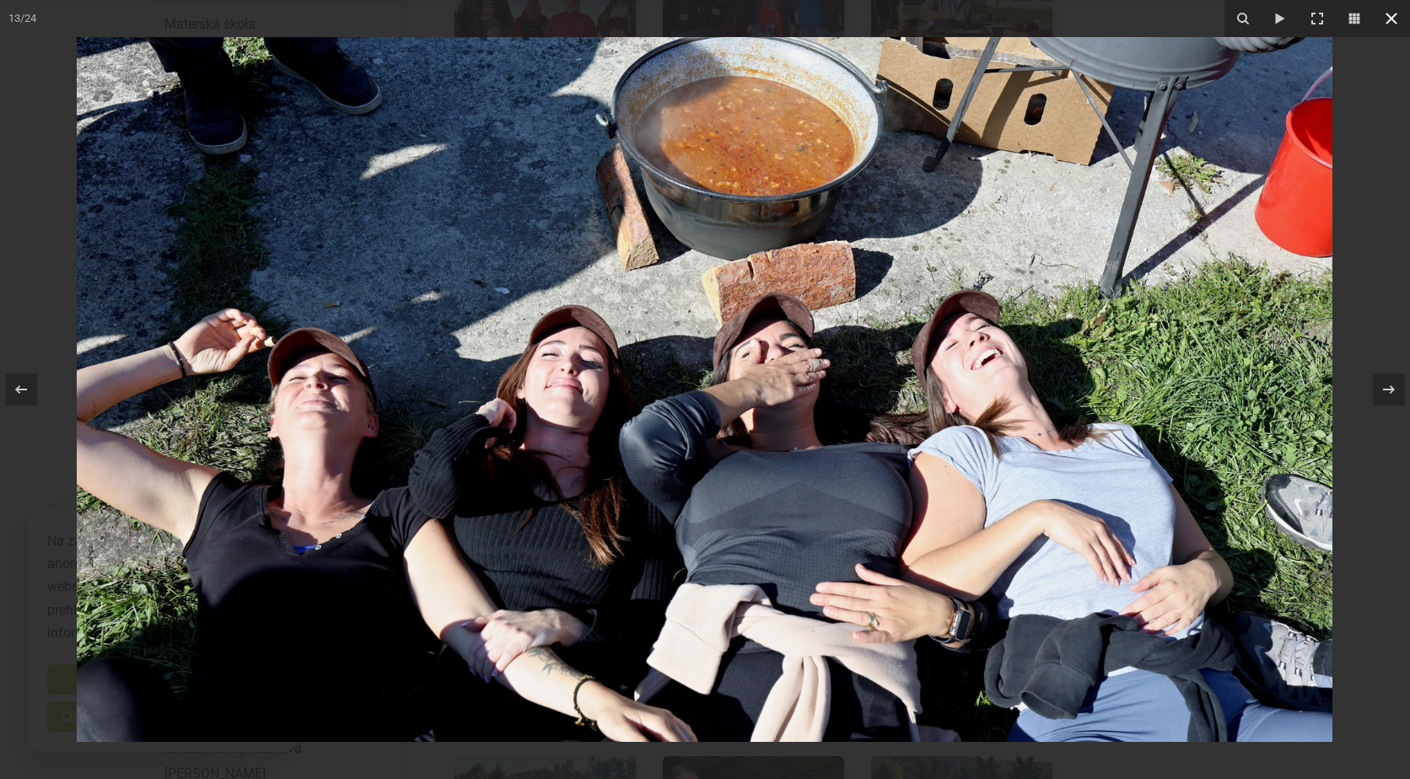
click at [1396, 19] on icon at bounding box center [1392, 18] width 20 height 20
